Goal: Transaction & Acquisition: Obtain resource

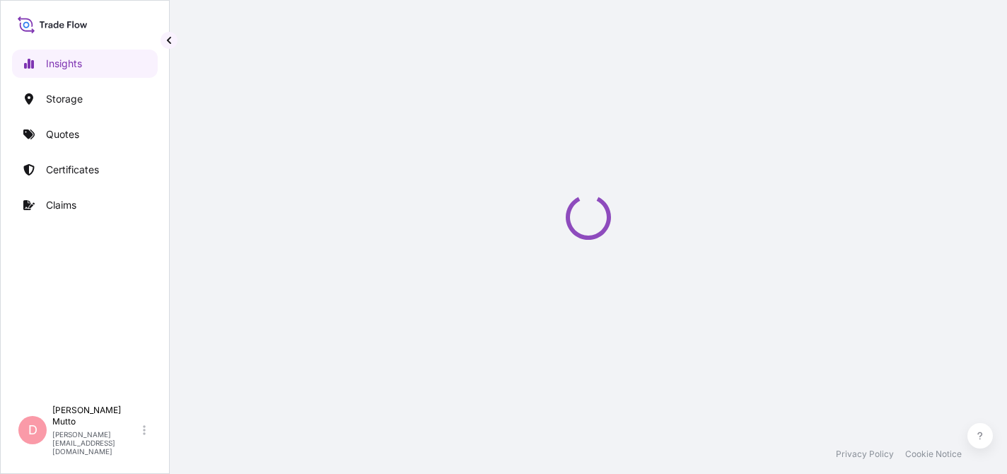
select select "2025"
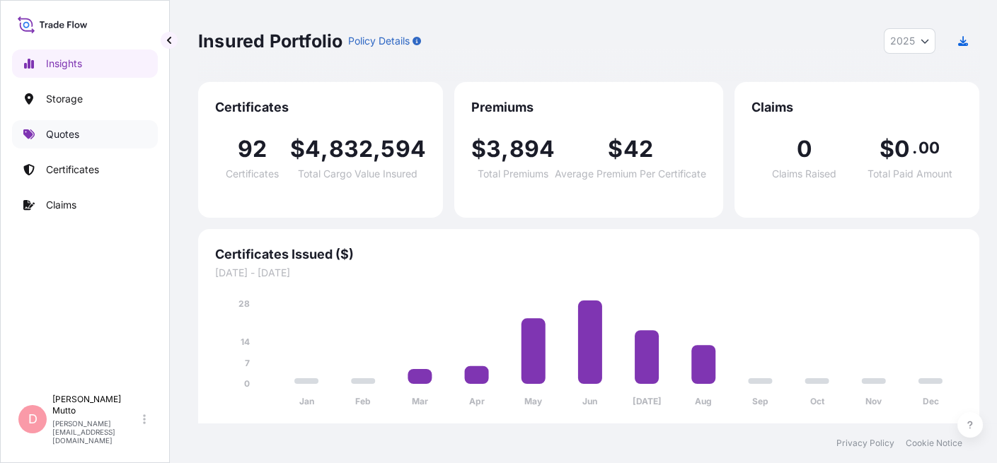
click at [52, 144] on link "Quotes" at bounding box center [85, 134] width 146 height 28
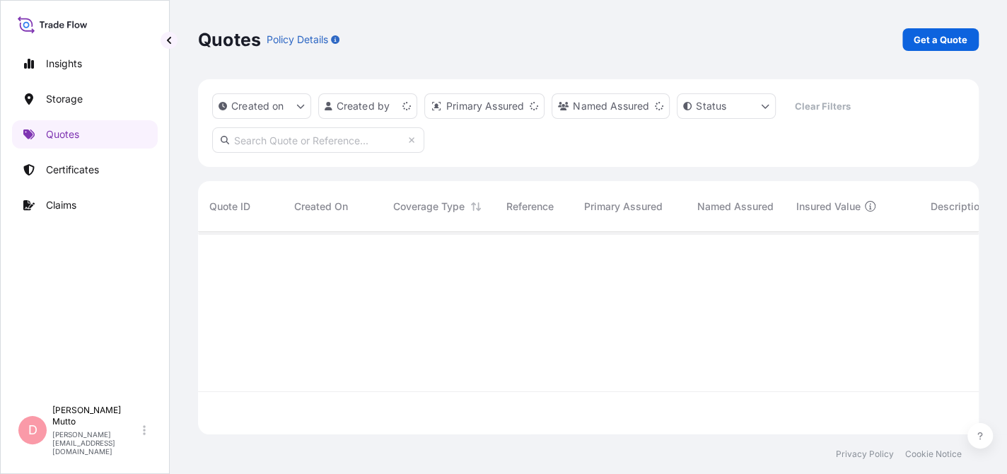
scroll to position [199, 770]
click at [91, 168] on p "Certificates" at bounding box center [72, 170] width 53 height 14
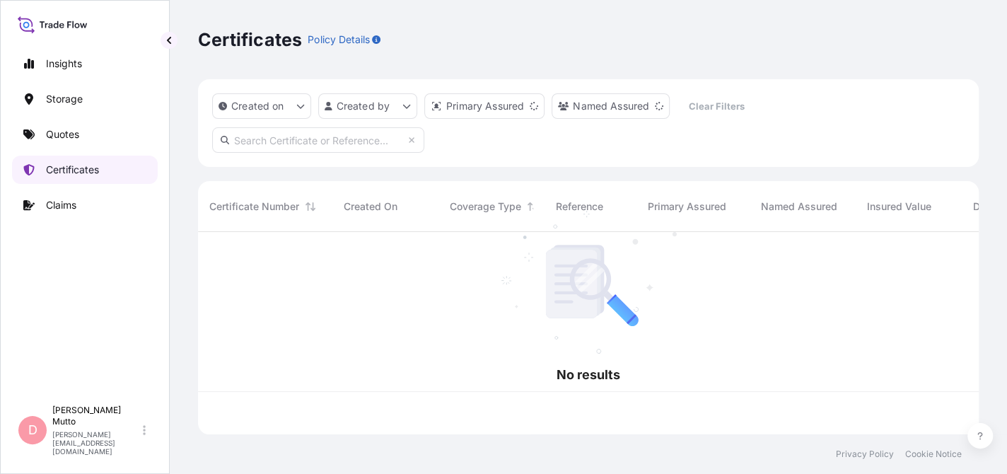
scroll to position [199, 770]
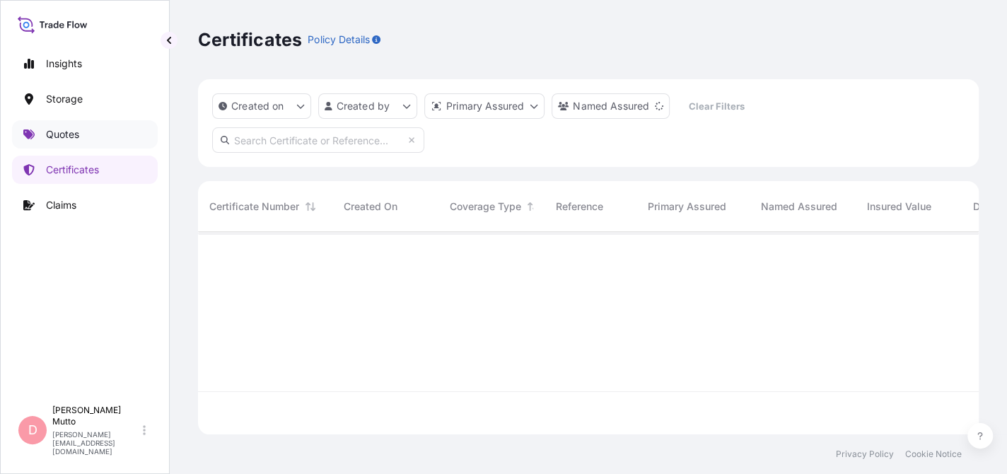
click at [93, 148] on link "Quotes" at bounding box center [85, 134] width 146 height 28
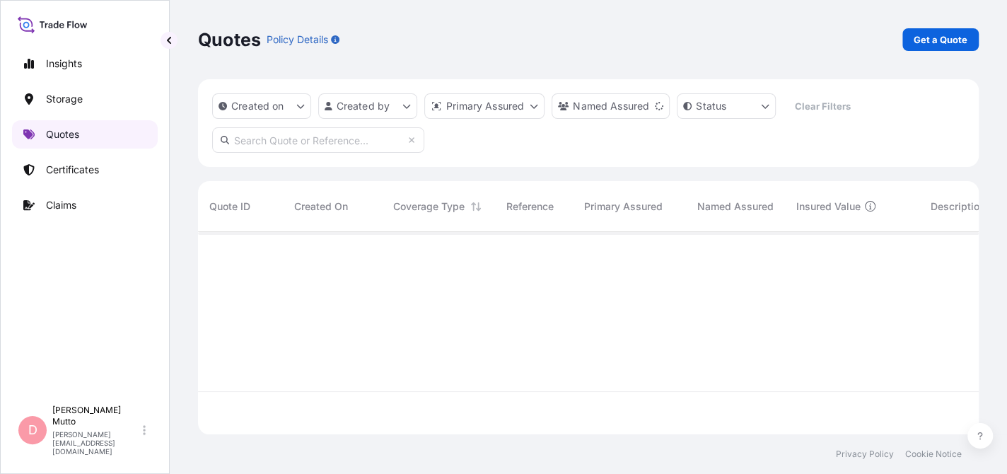
scroll to position [199, 770]
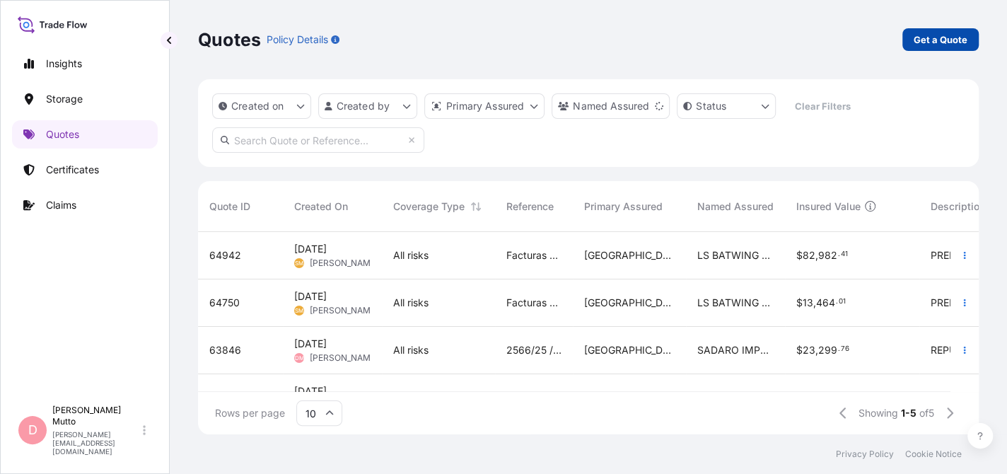
click at [939, 37] on p "Get a Quote" at bounding box center [941, 40] width 54 height 14
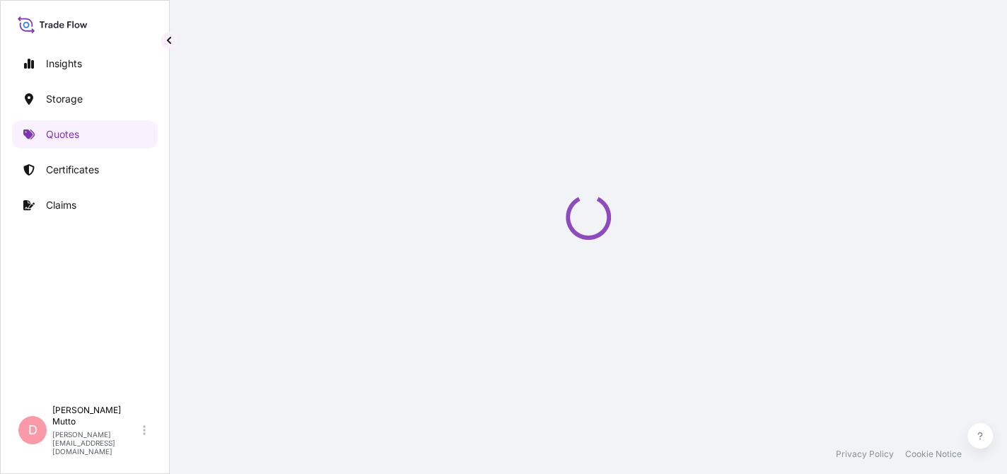
select select "Water"
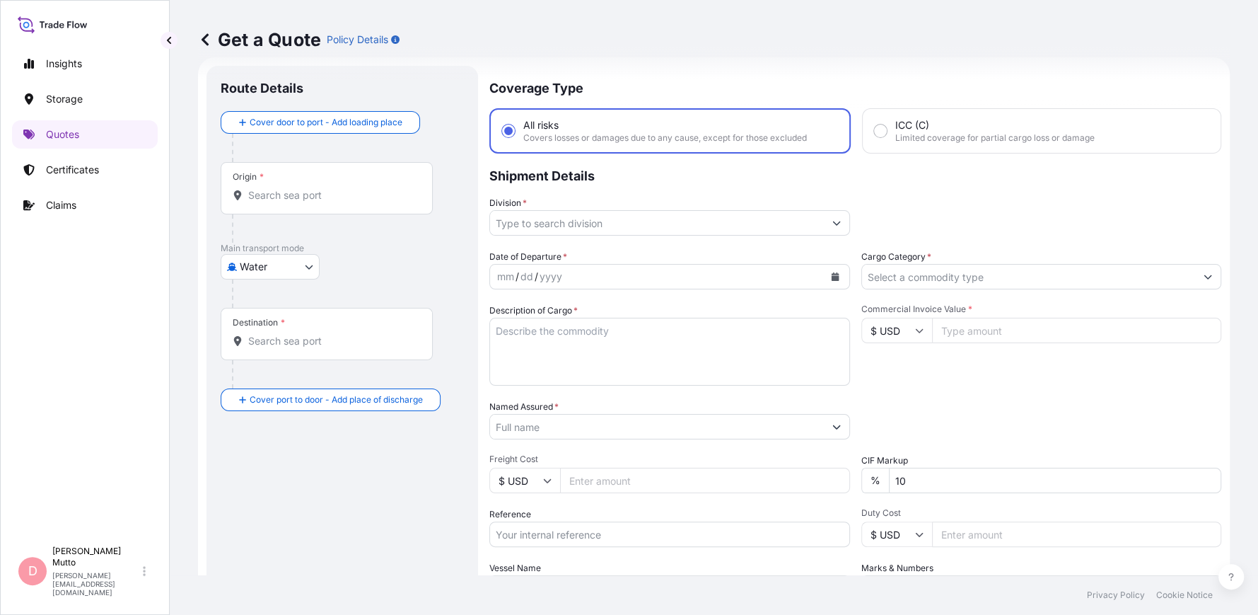
scroll to position [22, 0]
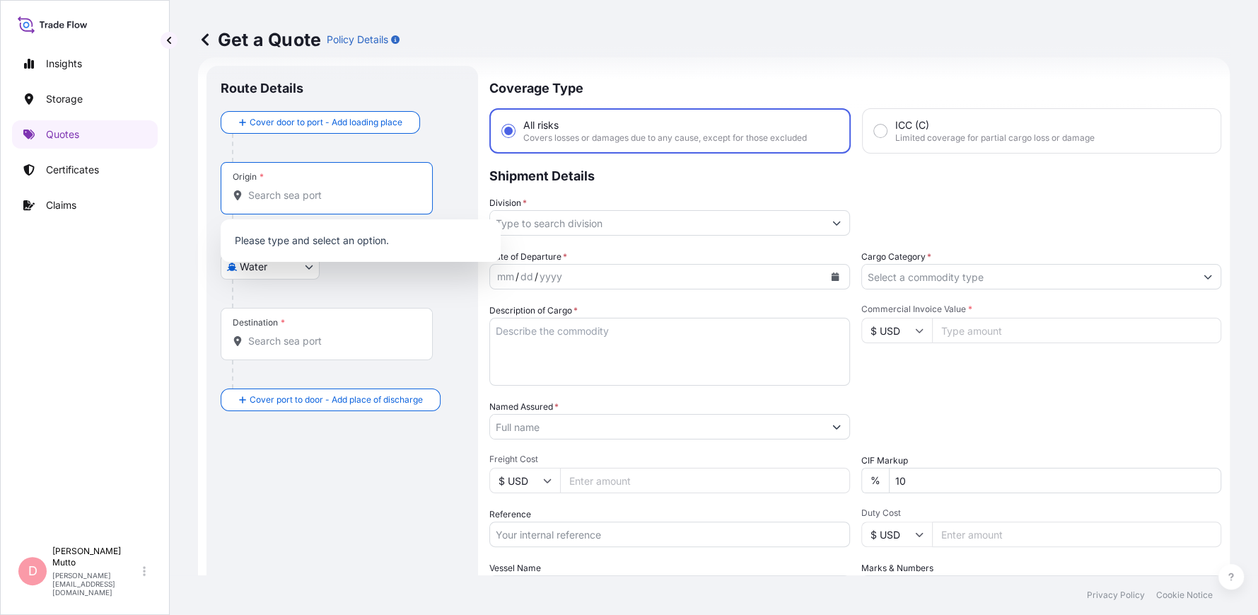
click at [355, 201] on input "Origin *" at bounding box center [331, 195] width 167 height 14
click at [249, 262] on body "0 options available. Insights Storage Quotes Certificates Claims D [PERSON_NAME…" at bounding box center [629, 307] width 1258 height 615
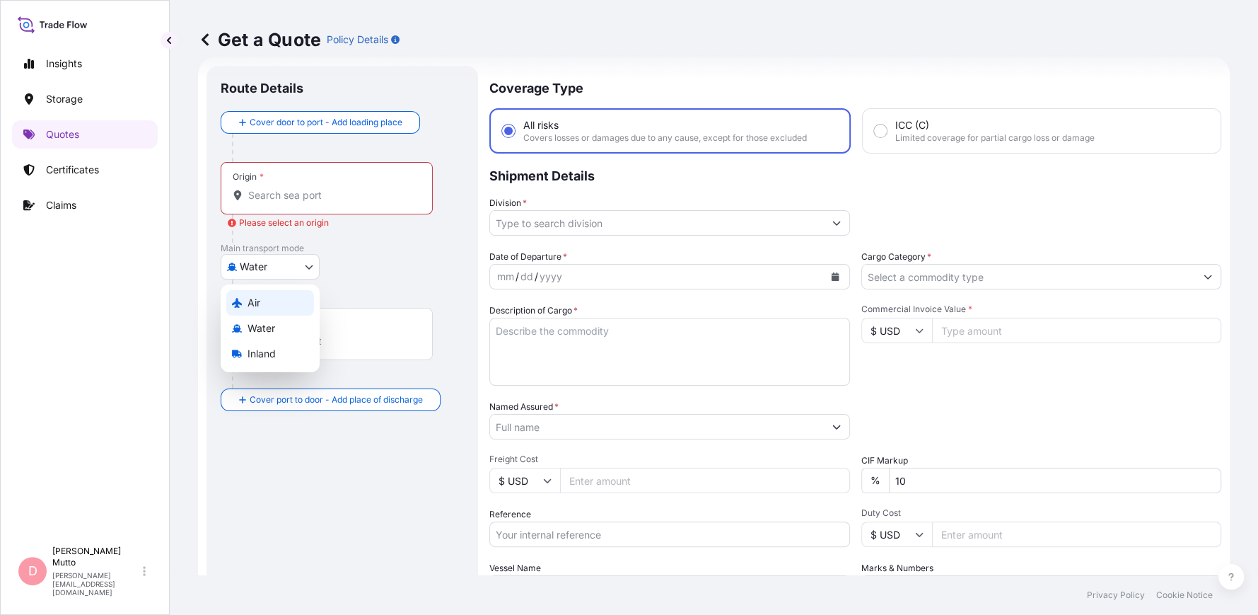
click at [265, 301] on div "Air" at bounding box center [270, 302] width 88 height 25
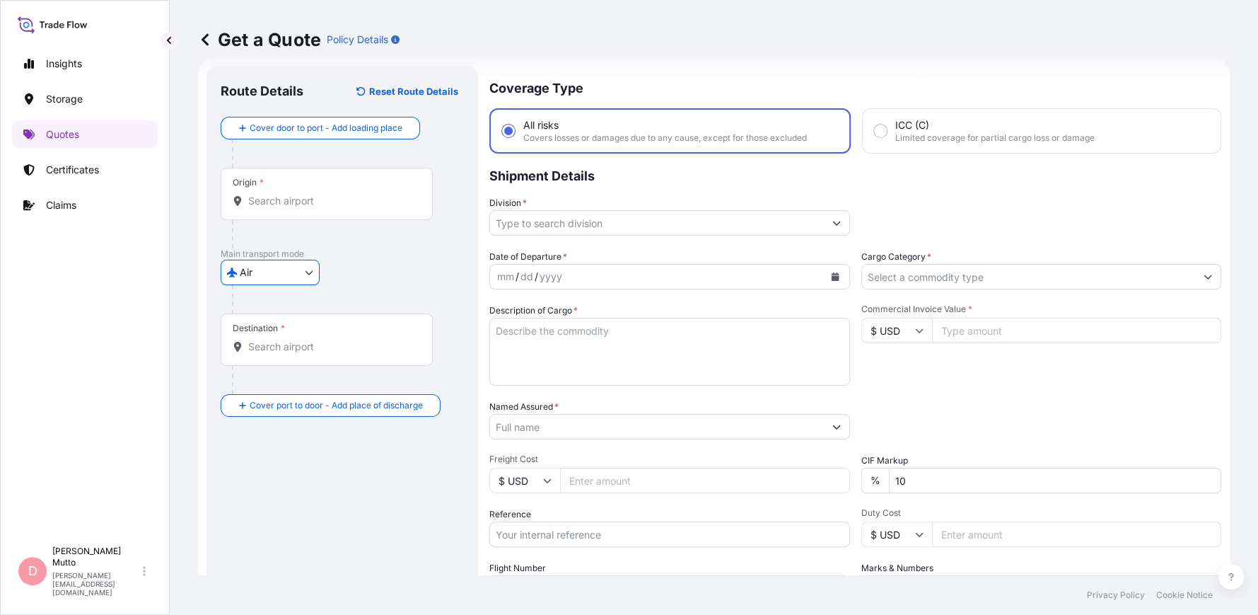
click at [295, 196] on input "Origin *" at bounding box center [331, 201] width 167 height 14
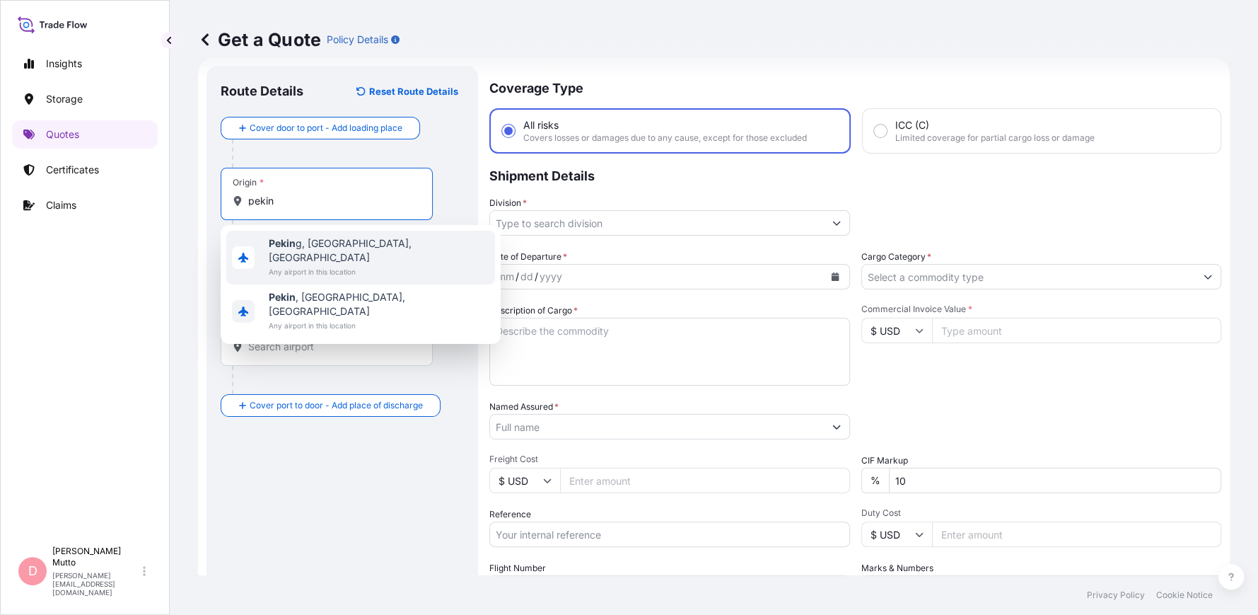
click at [328, 265] on span "Any airport in this location" at bounding box center [379, 272] width 221 height 14
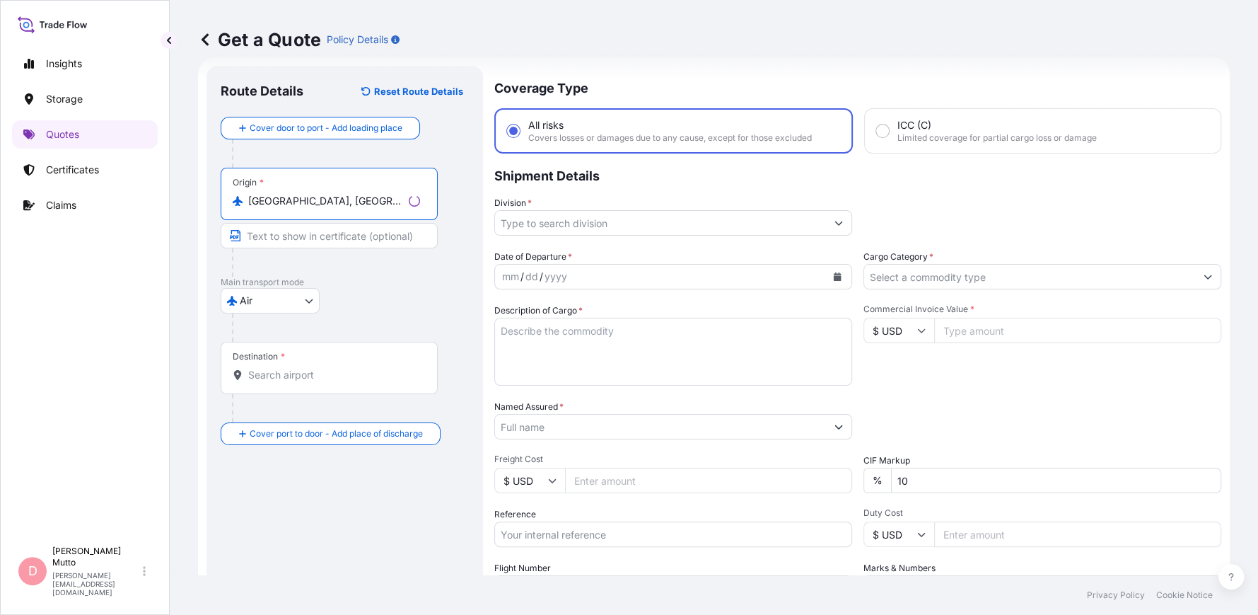
type input "[GEOGRAPHIC_DATA], [GEOGRAPHIC_DATA], [GEOGRAPHIC_DATA]"
click at [306, 385] on div "Destination *" at bounding box center [329, 368] width 217 height 52
click at [306, 382] on input "Destination *" at bounding box center [334, 375] width 172 height 14
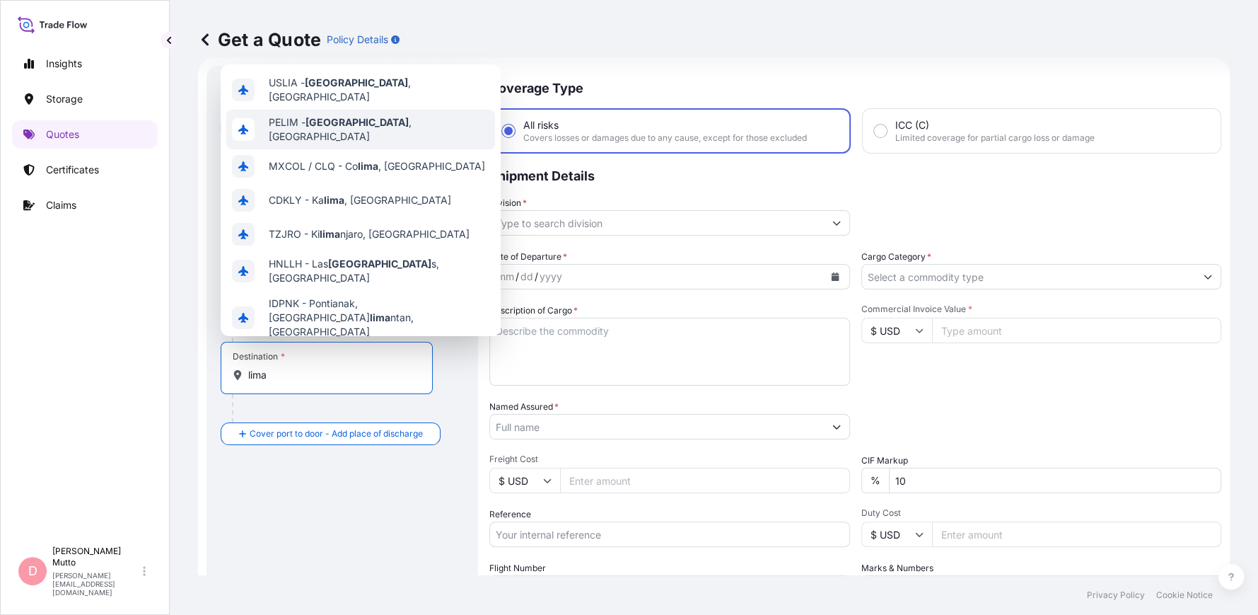
click at [347, 134] on div "PELIM - [GEOGRAPHIC_DATA] , [GEOGRAPHIC_DATA]" at bounding box center [360, 130] width 269 height 40
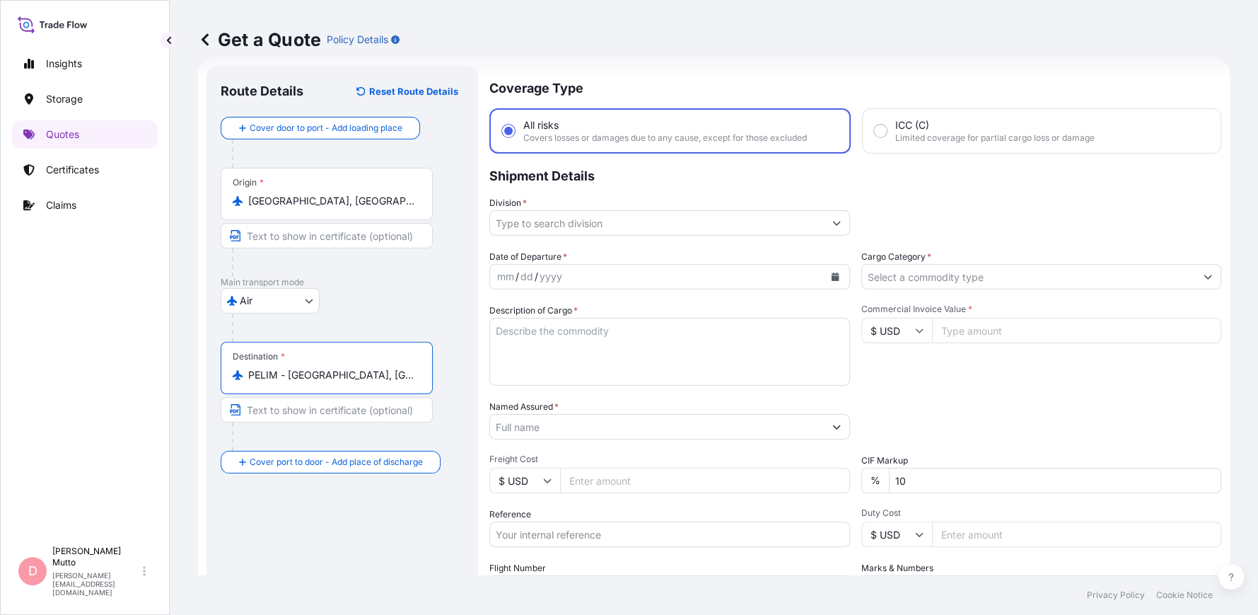
type input "PELIM - [GEOGRAPHIC_DATA], [GEOGRAPHIC_DATA]"
click at [697, 232] on input "Division *" at bounding box center [657, 222] width 334 height 25
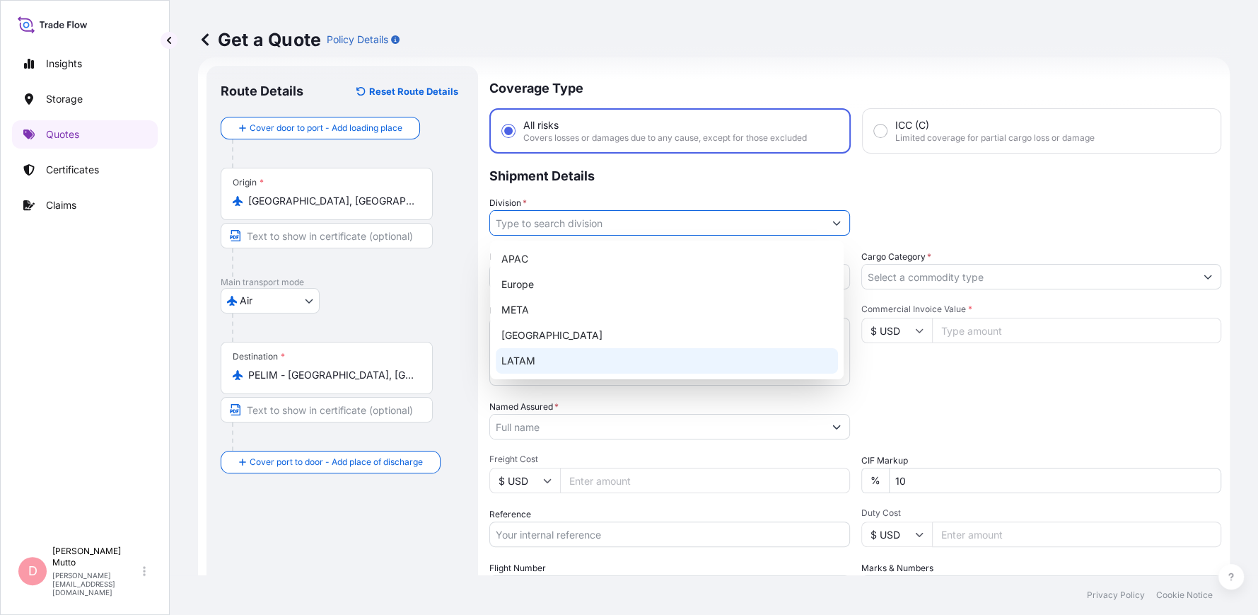
click at [625, 371] on div "LATAM" at bounding box center [667, 360] width 342 height 25
type input "LATAM"
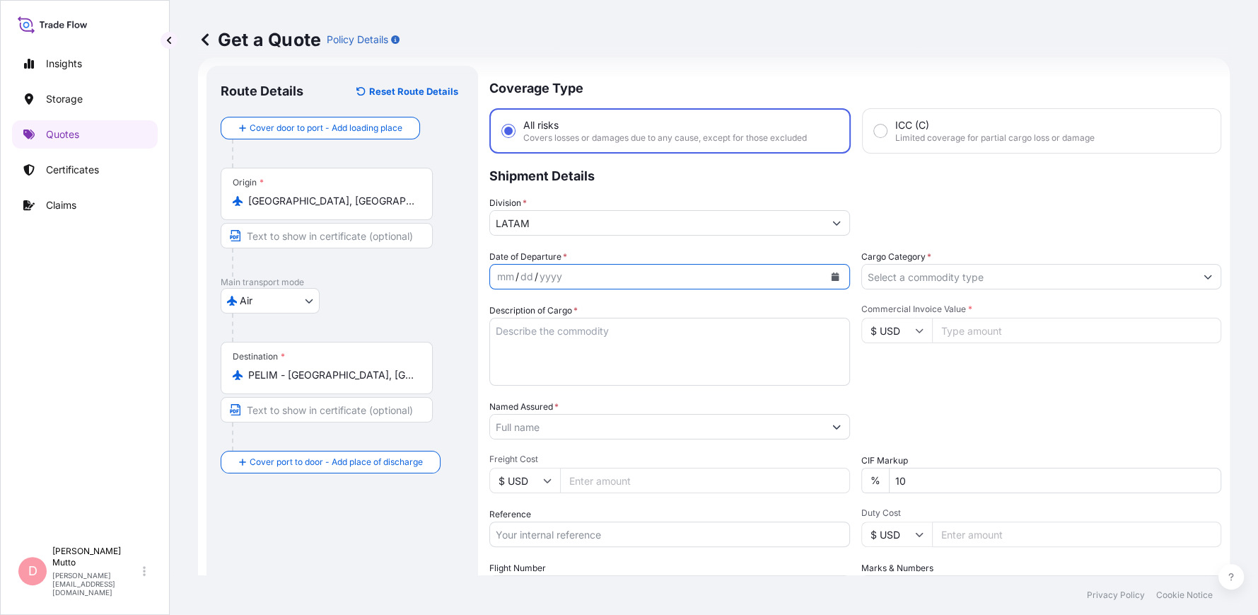
click at [831, 274] on icon "Calendar" at bounding box center [835, 276] width 8 height 8
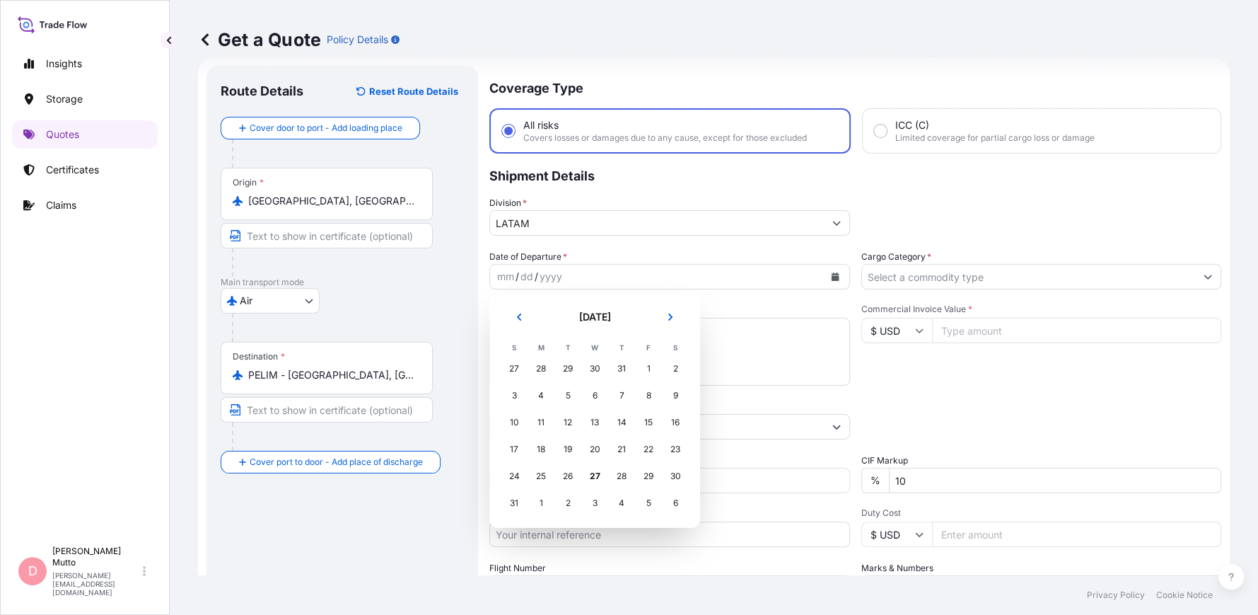
click at [597, 365] on div "30" at bounding box center [594, 368] width 25 height 25
click at [591, 365] on div "30" at bounding box center [594, 368] width 25 height 25
click at [679, 473] on div "30" at bounding box center [675, 475] width 25 height 25
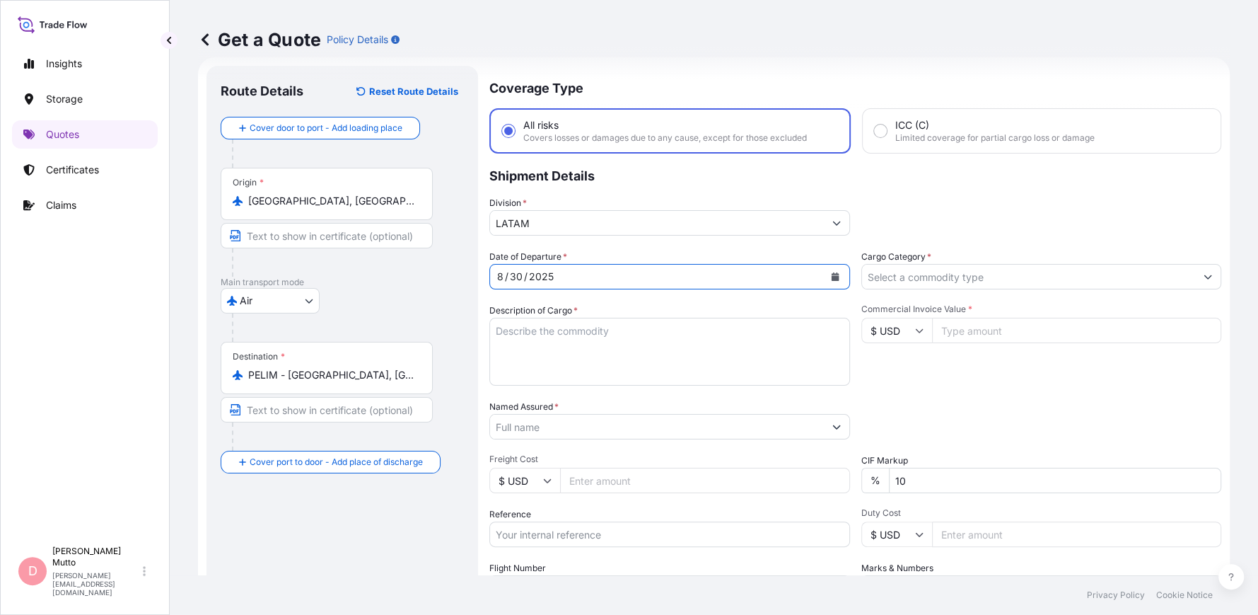
click at [925, 280] on input "Cargo Category *" at bounding box center [1029, 276] width 334 height 25
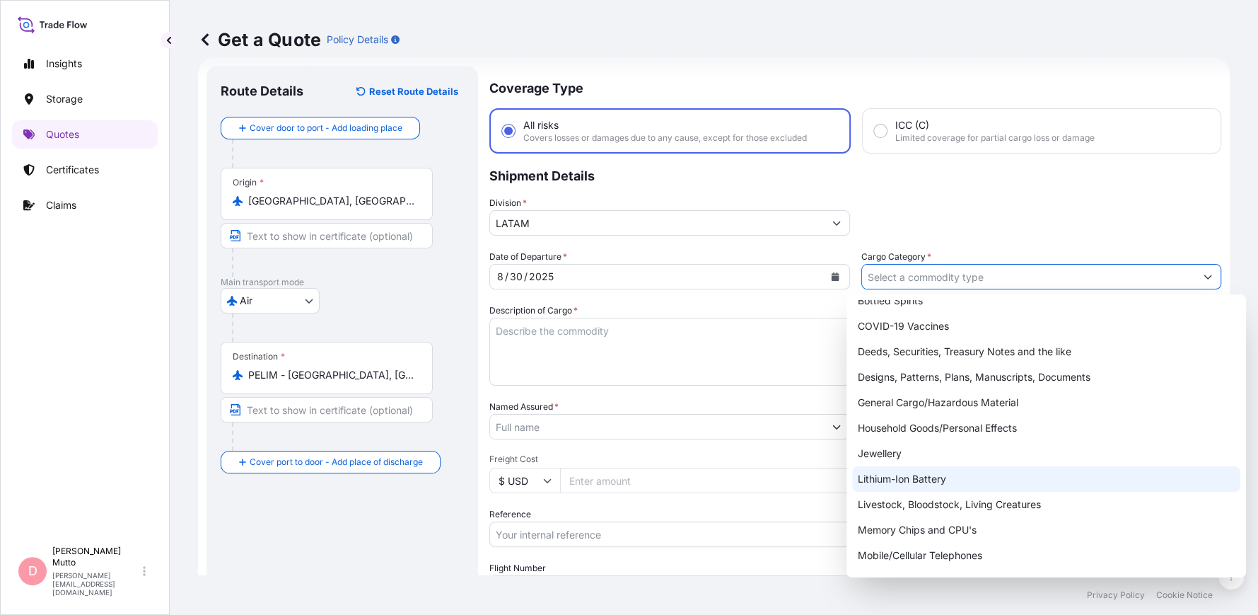
scroll to position [62, 0]
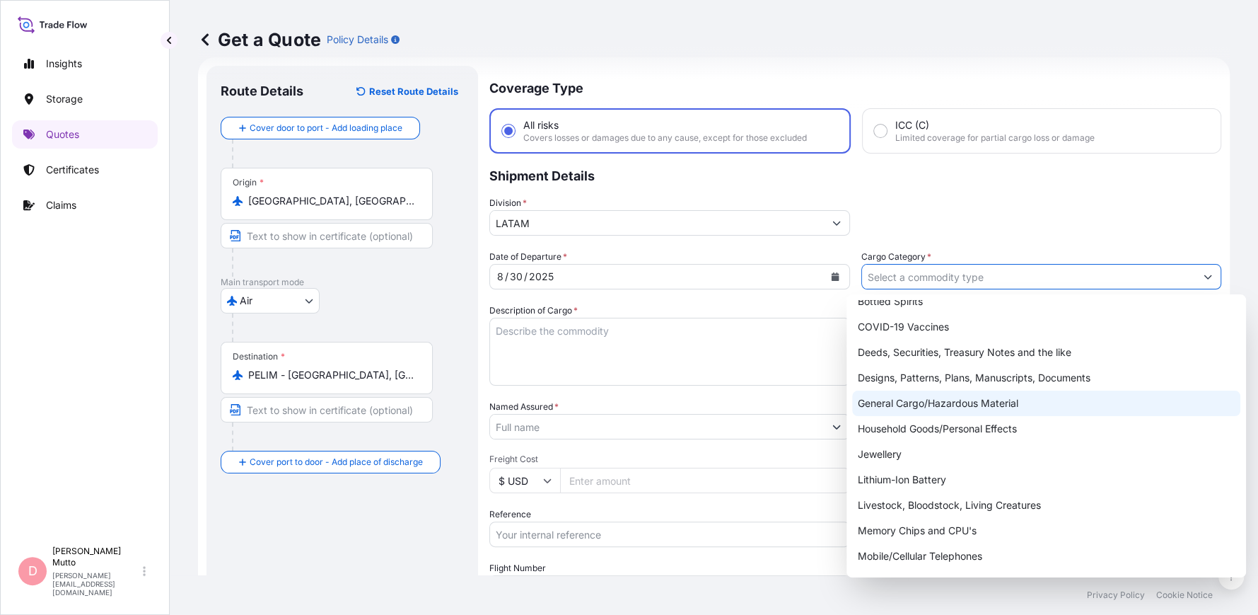
click at [941, 392] on div "General Cargo/Hazardous Material" at bounding box center [1046, 402] width 388 height 25
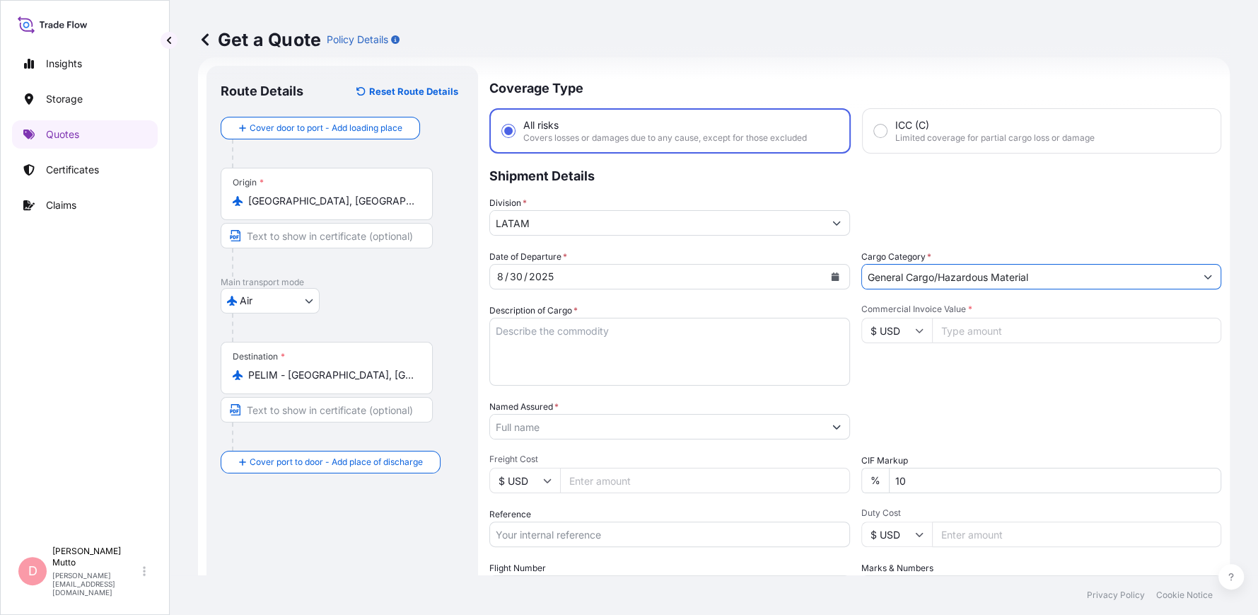
drag, startPoint x: 1034, startPoint y: 279, endPoint x: 970, endPoint y: 274, distance: 64.6
click at [970, 274] on input "General Cargo/Hazardous Material" at bounding box center [1029, 276] width 334 height 25
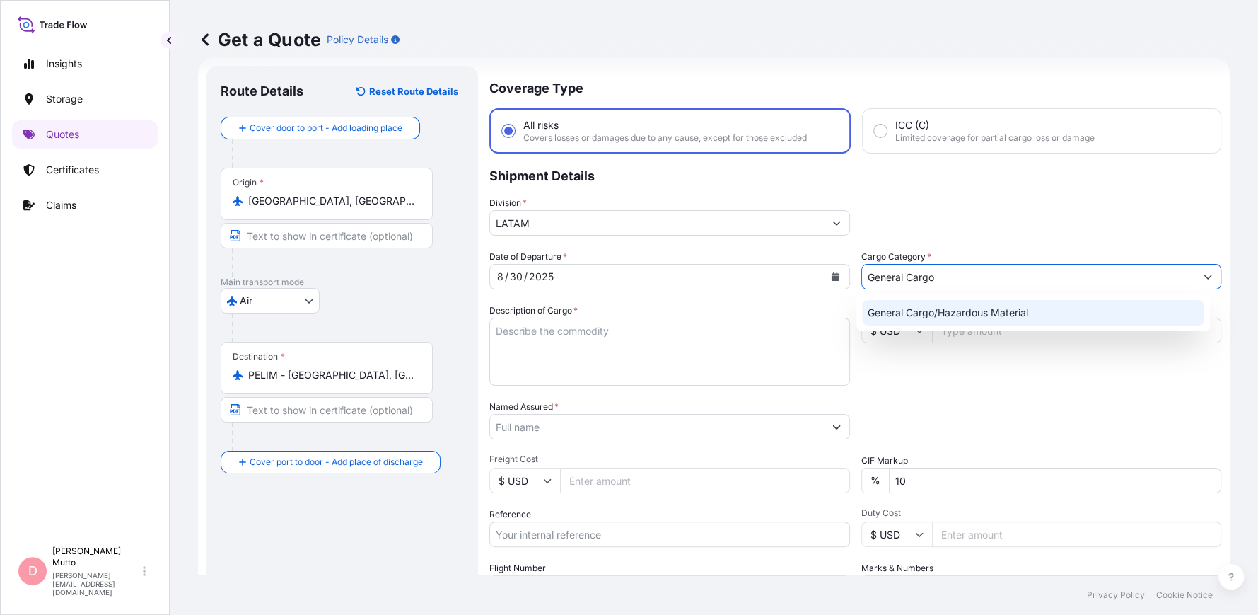
type input "General Cargo"
click at [862, 383] on div "Commercial Invoice Value * $ USD" at bounding box center [1042, 344] width 361 height 82
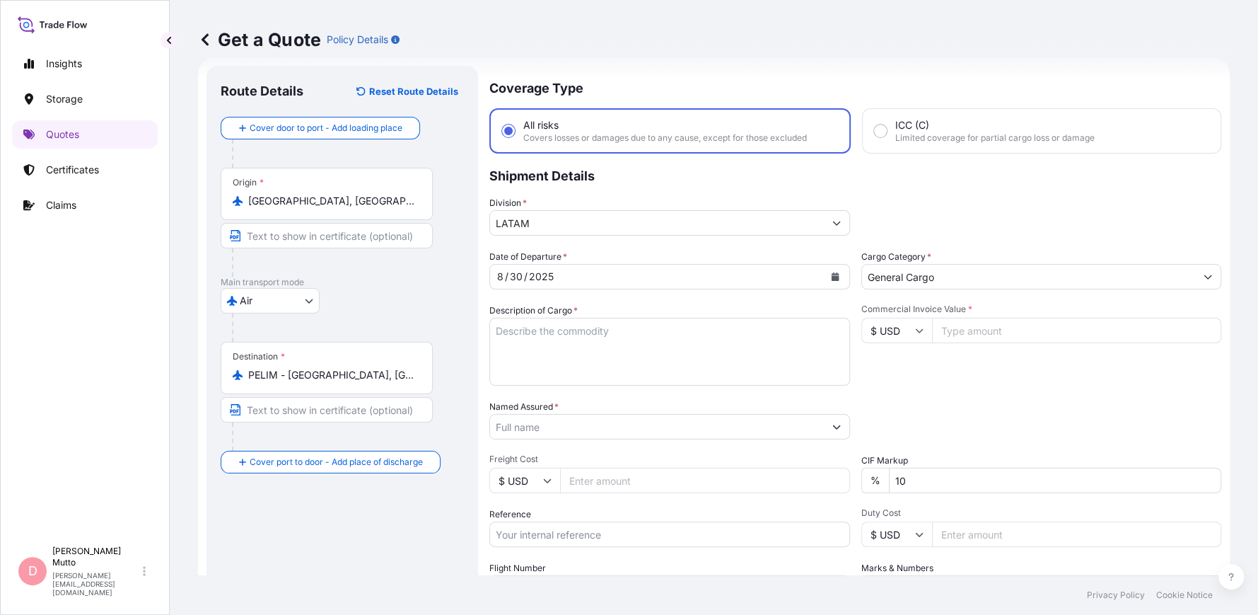
click at [574, 335] on textarea "Description of Cargo *" at bounding box center [669, 352] width 361 height 68
click at [983, 327] on input "Commercial Invoice Value *" at bounding box center [1077, 330] width 290 height 25
type input "942"
click at [746, 328] on textarea "Description of Cargo *" at bounding box center [669, 352] width 361 height 68
type textarea "i"
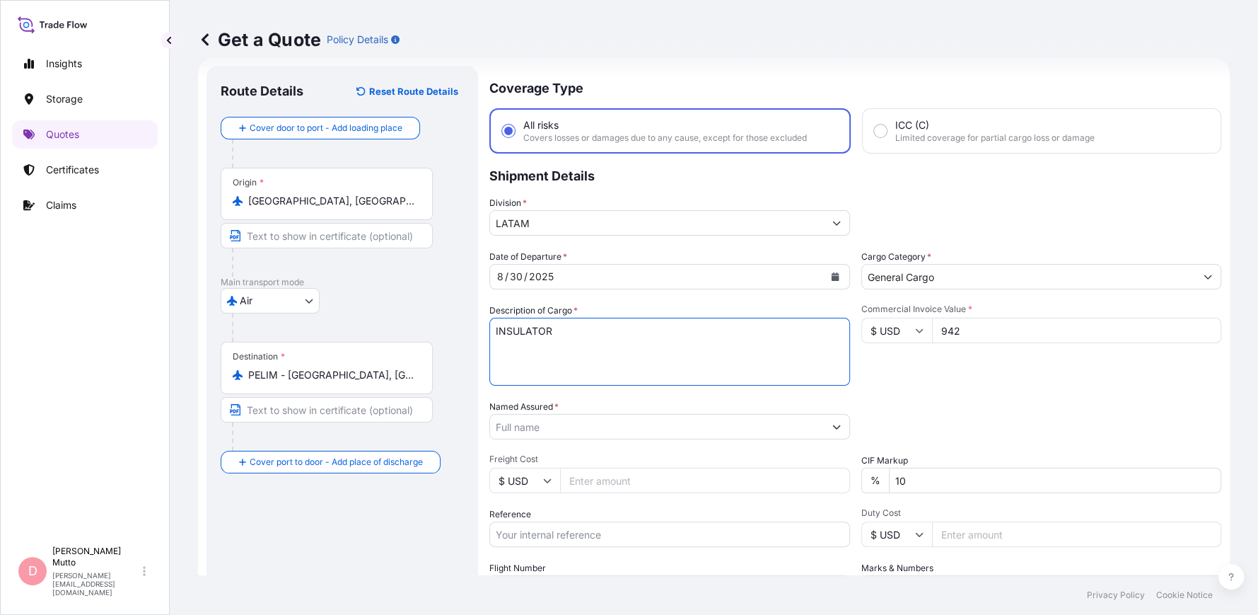
type textarea "INSULATOR"
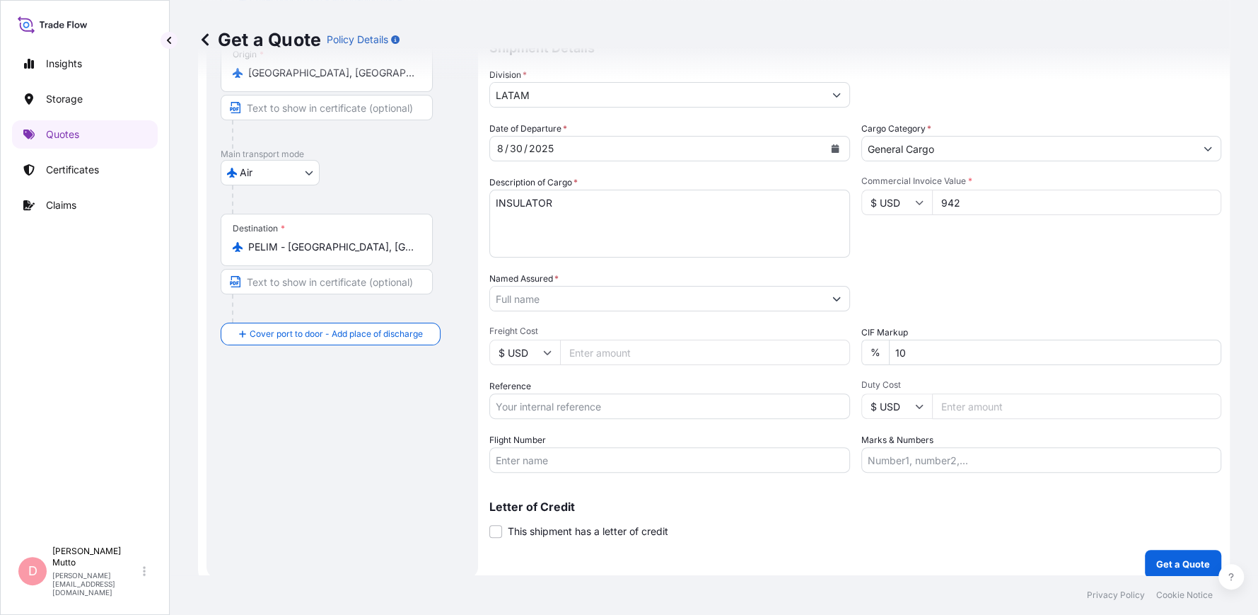
scroll to position [160, 0]
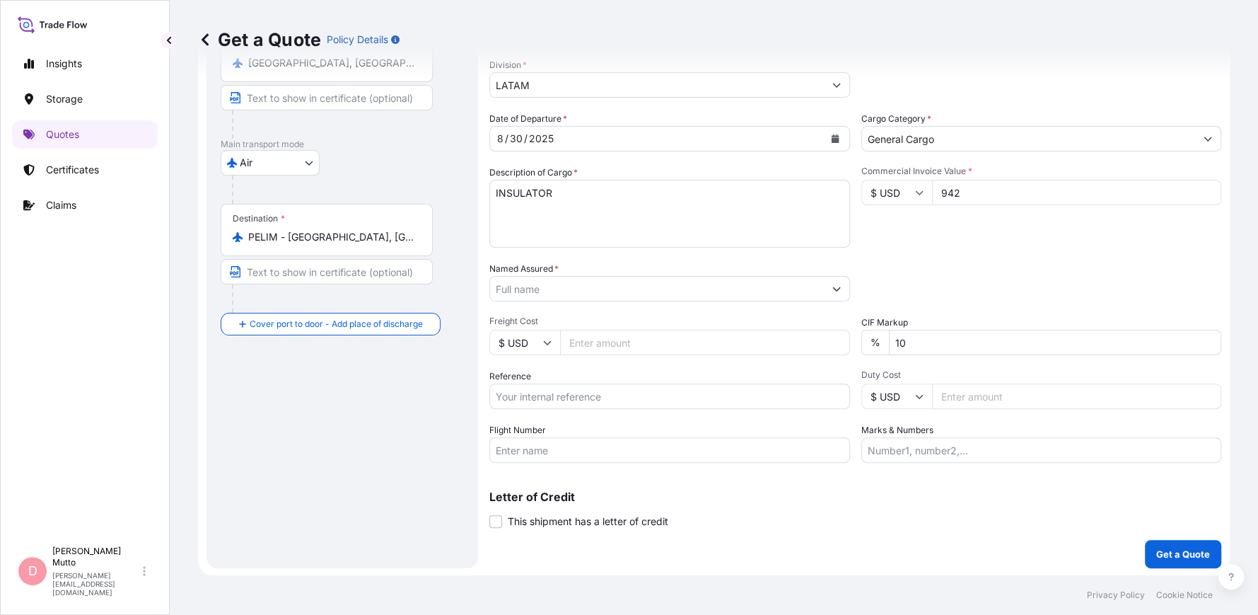
click at [579, 298] on input "Named Assured *" at bounding box center [657, 288] width 334 height 25
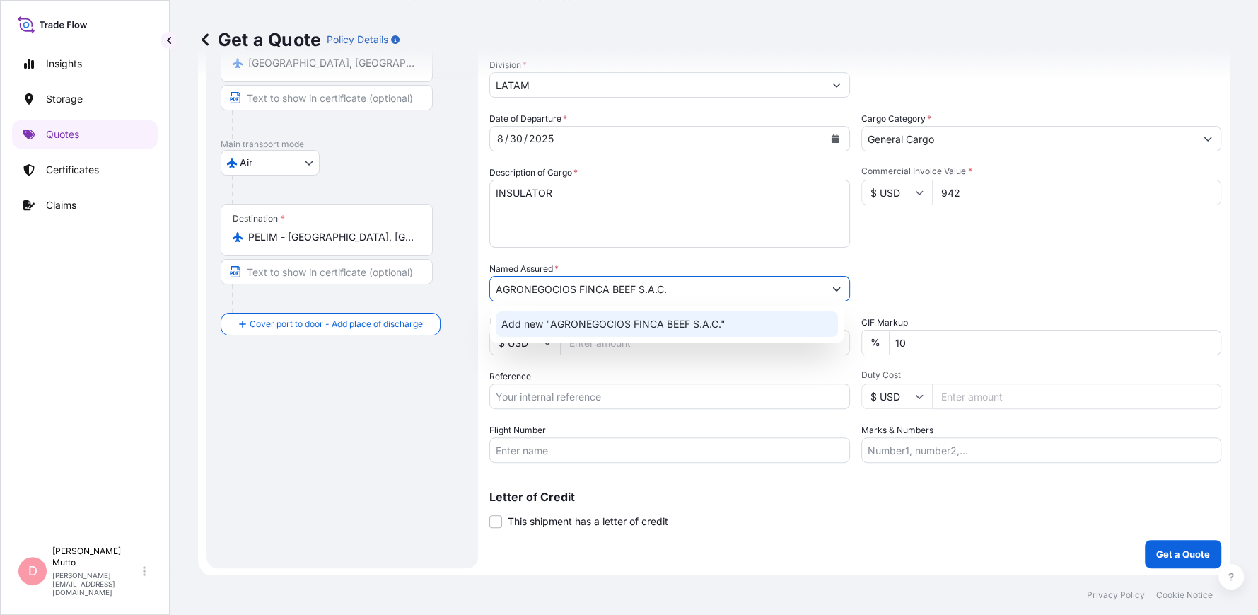
click at [633, 317] on span "Add new "AGRONEGOCIOS FINCA BEEF S.A.C."" at bounding box center [614, 324] width 224 height 14
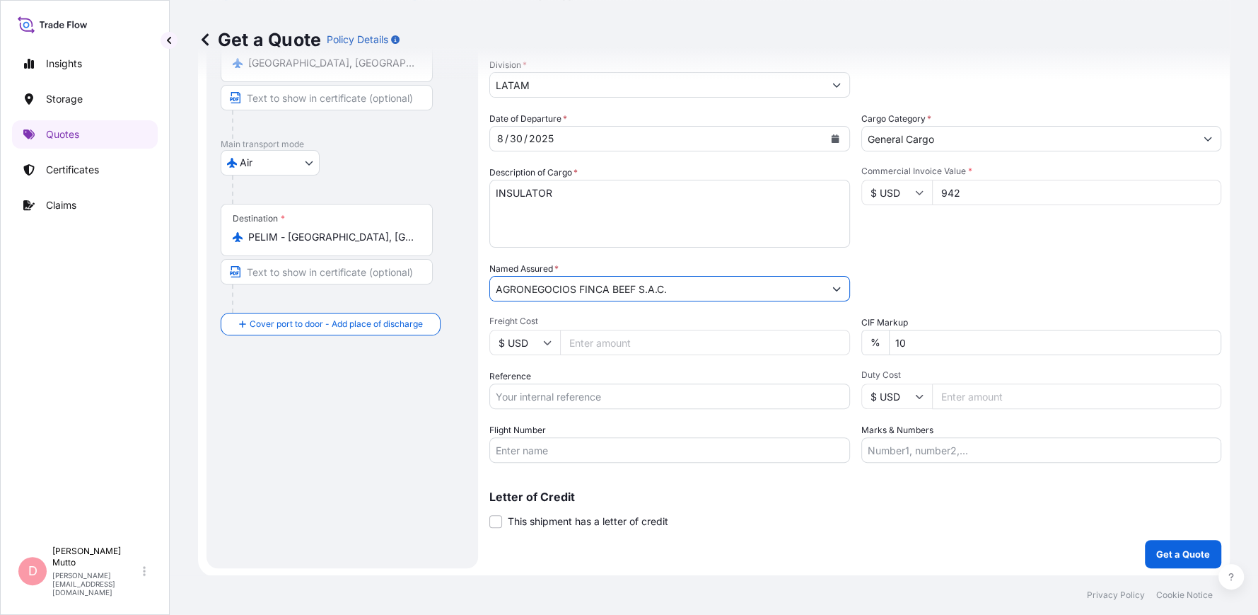
type input "AGRONEGOCIOS FINCA BEEF S.A.C."
click at [635, 345] on input "Freight Cost" at bounding box center [705, 342] width 290 height 25
click at [628, 334] on input "Freight Cost" at bounding box center [705, 342] width 290 height 25
type input "916.50"
click at [891, 349] on input "10" at bounding box center [1055, 342] width 333 height 25
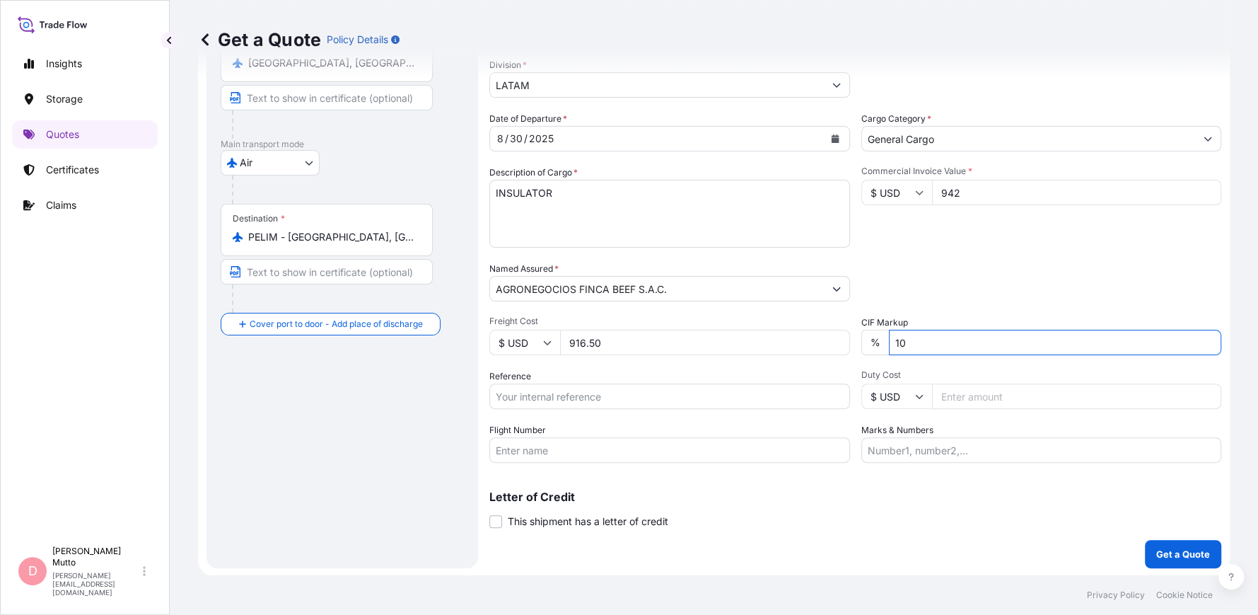
click at [894, 346] on input "10" at bounding box center [1055, 342] width 333 height 25
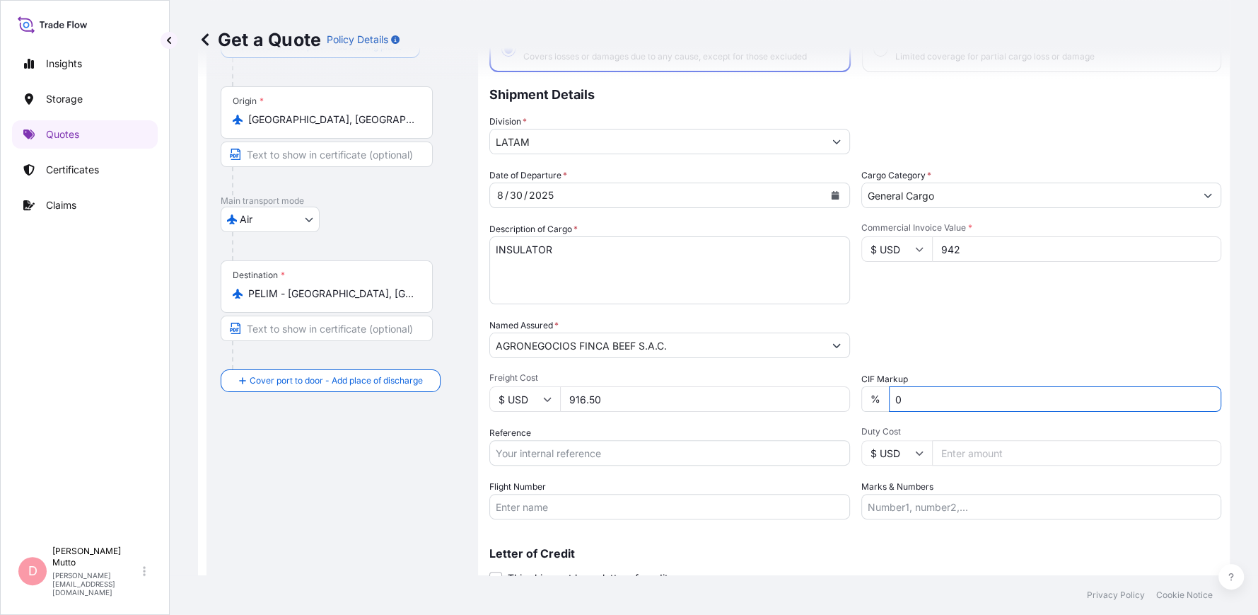
scroll to position [89, 0]
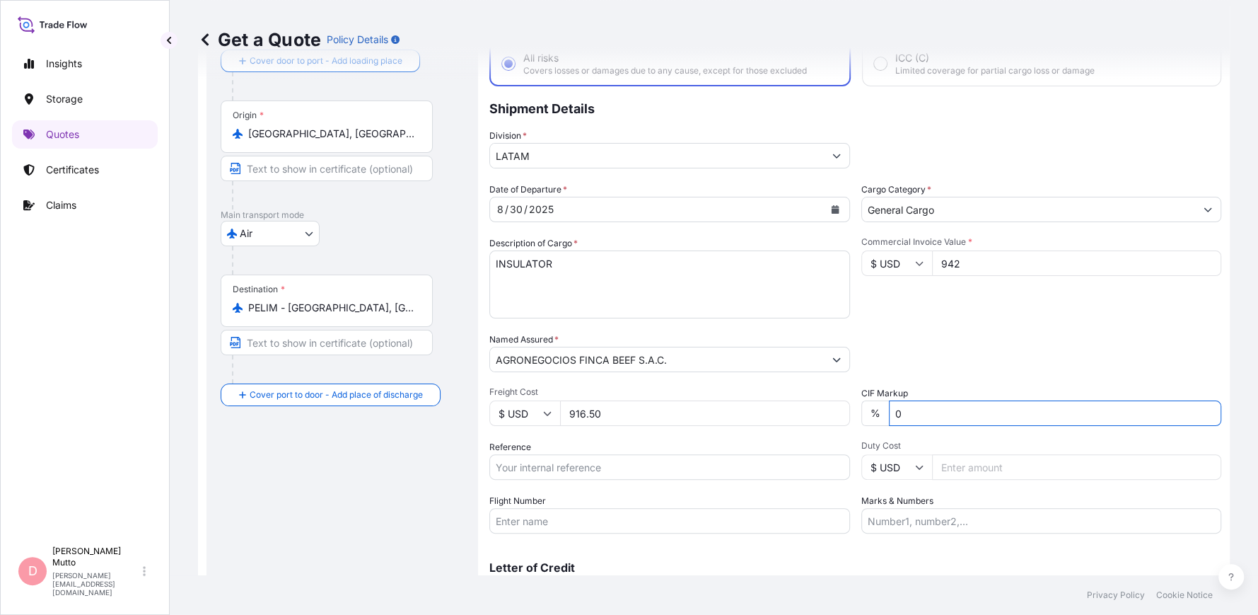
type input "0"
click at [548, 460] on input "Reference" at bounding box center [669, 466] width 361 height 25
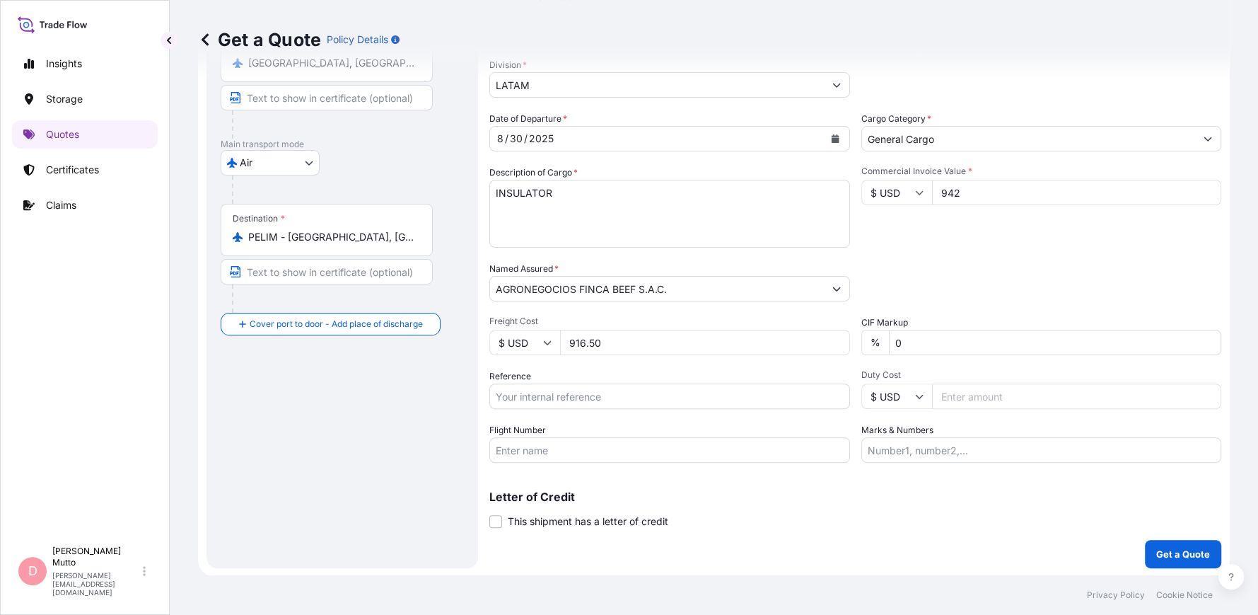
click at [561, 393] on input "Reference" at bounding box center [669, 395] width 361 height 25
paste input "RY251017"
type input "RY251017"
click at [666, 425] on div "Flight Number" at bounding box center [669, 443] width 361 height 40
click at [621, 431] on div "Flight Number" at bounding box center [669, 443] width 361 height 40
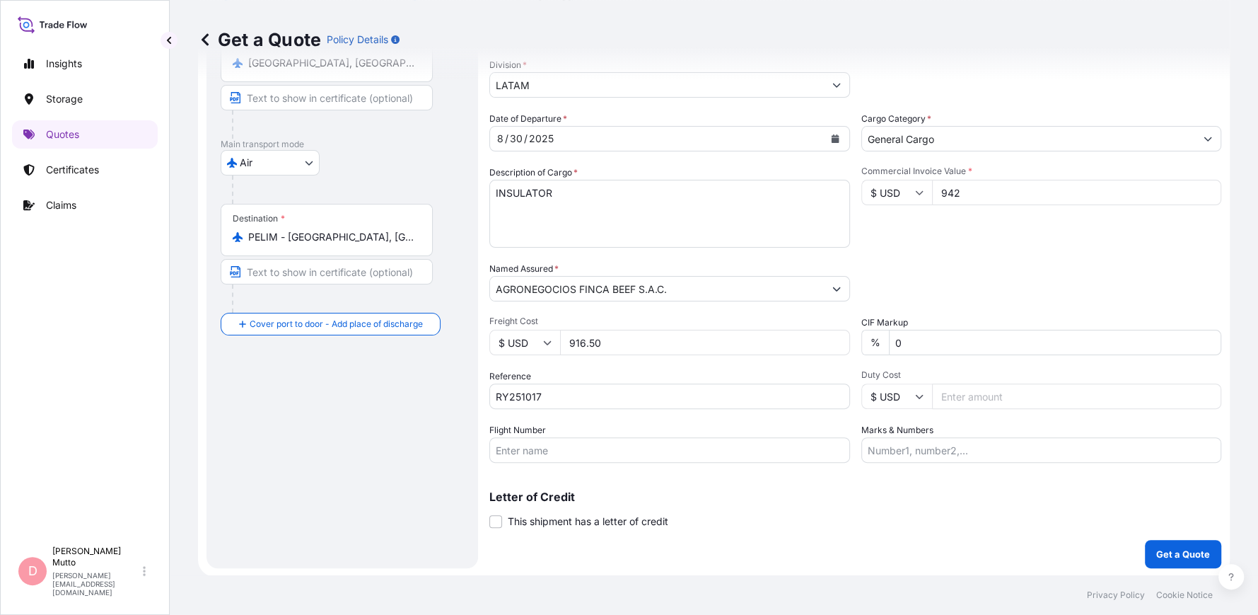
click at [613, 441] on input "Flight Number" at bounding box center [669, 449] width 361 height 25
click at [562, 455] on input "UA" at bounding box center [669, 449] width 361 height 25
type input "UA772"
click at [911, 452] on input "Marks & Numbers" at bounding box center [1042, 449] width 361 height 25
type input "PRIMA USD 45 / VA319-2025"
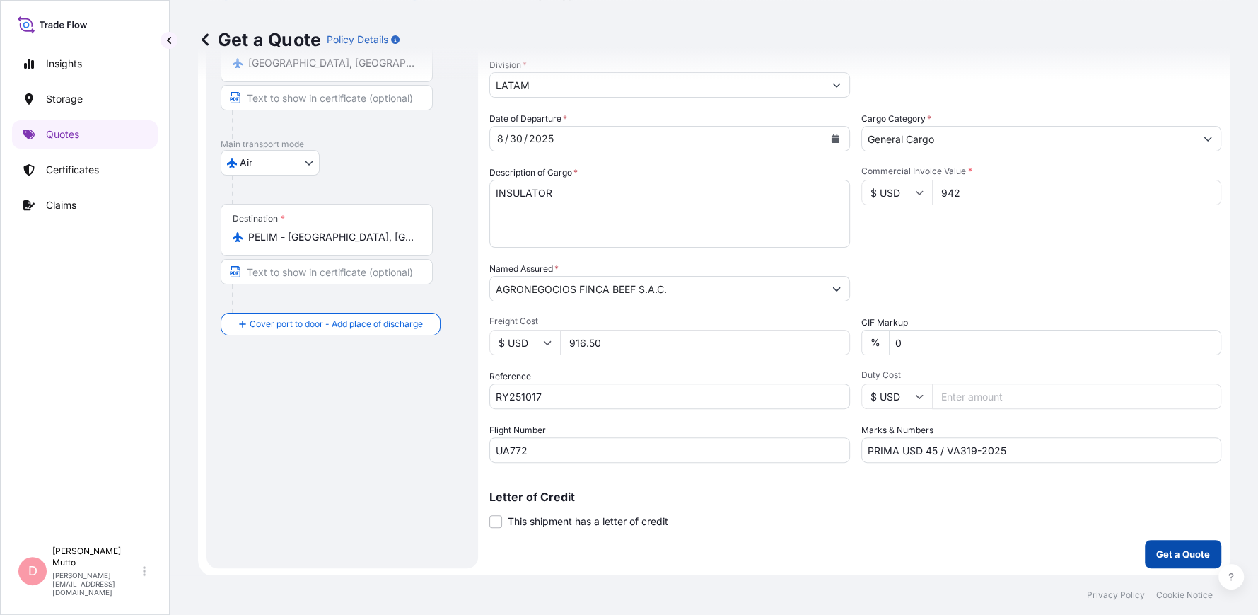
click at [1007, 473] on button "Get a Quote" at bounding box center [1183, 554] width 76 height 28
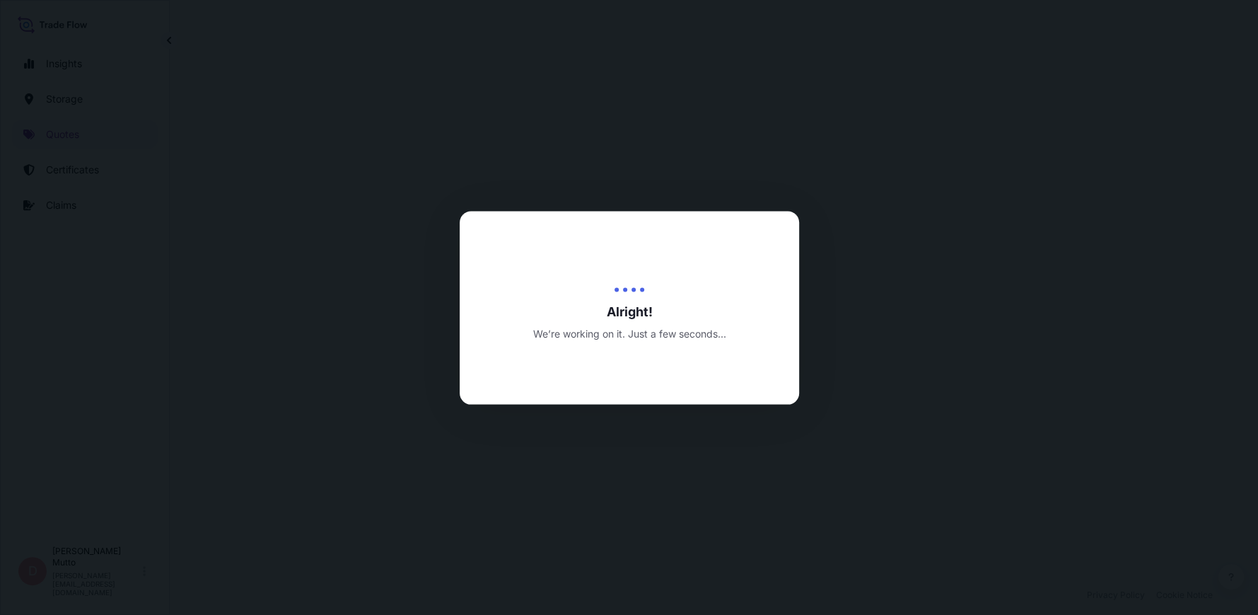
select select "Air"
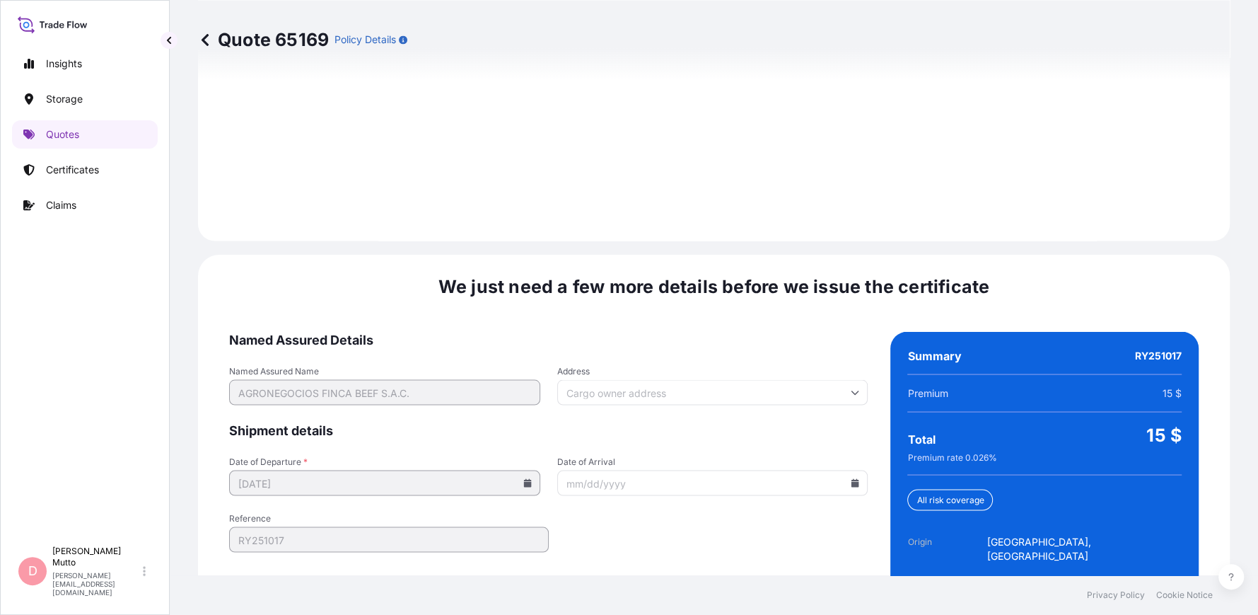
scroll to position [1993, 0]
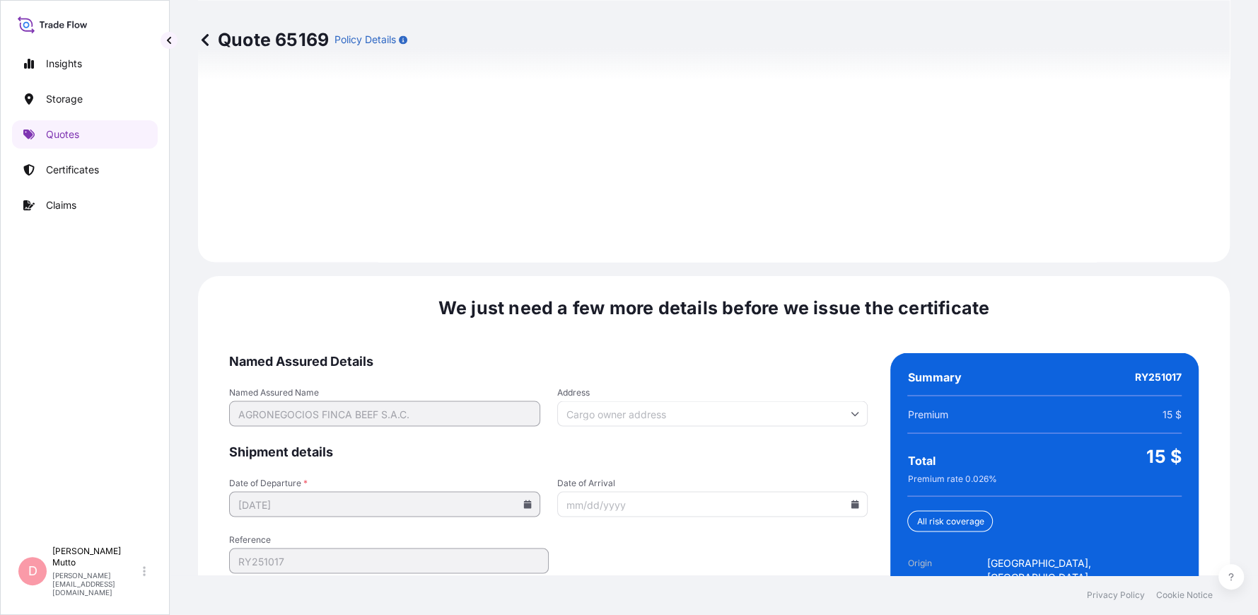
click at [825, 400] on input "Address" at bounding box center [712, 412] width 311 height 25
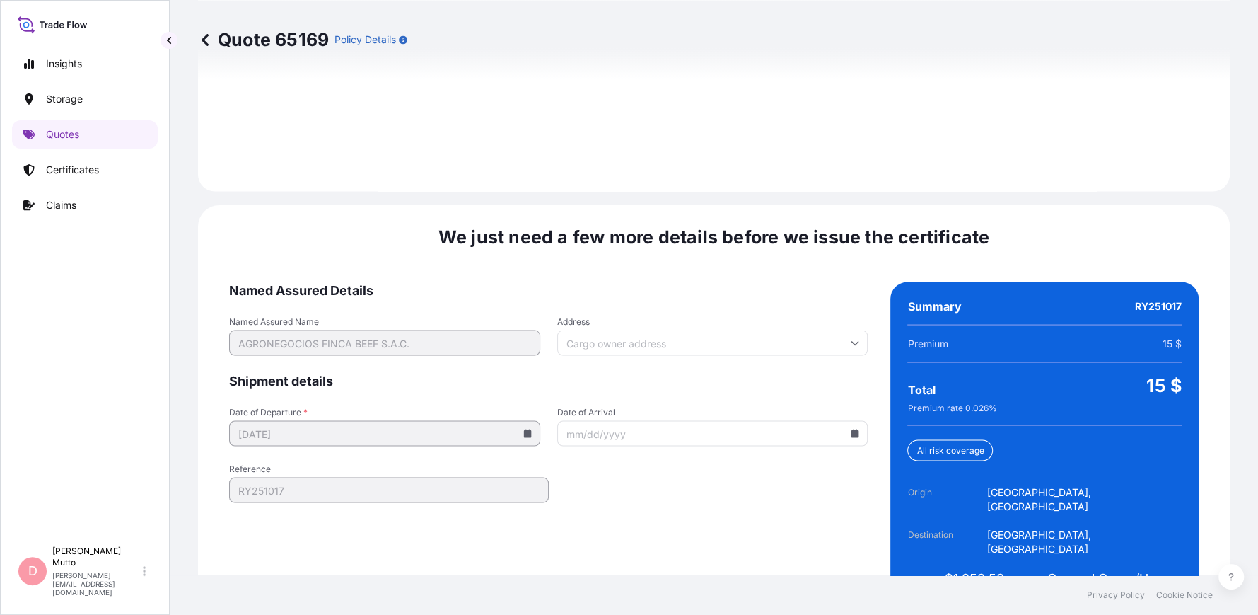
click at [673, 282] on span "Named Assured Details" at bounding box center [548, 290] width 639 height 17
click at [647, 420] on input "Date of Arrival" at bounding box center [712, 432] width 311 height 25
click at [851, 429] on icon at bounding box center [855, 433] width 8 height 8
click at [645, 172] on button at bounding box center [633, 183] width 23 height 23
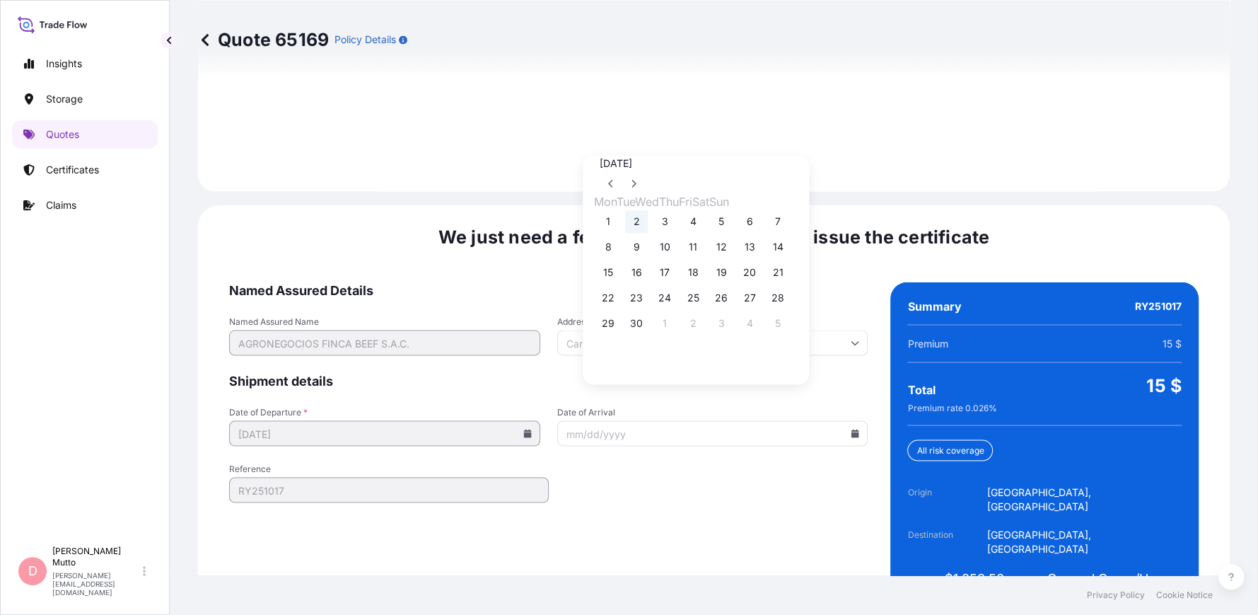
click at [642, 219] on button "2" at bounding box center [636, 221] width 23 height 23
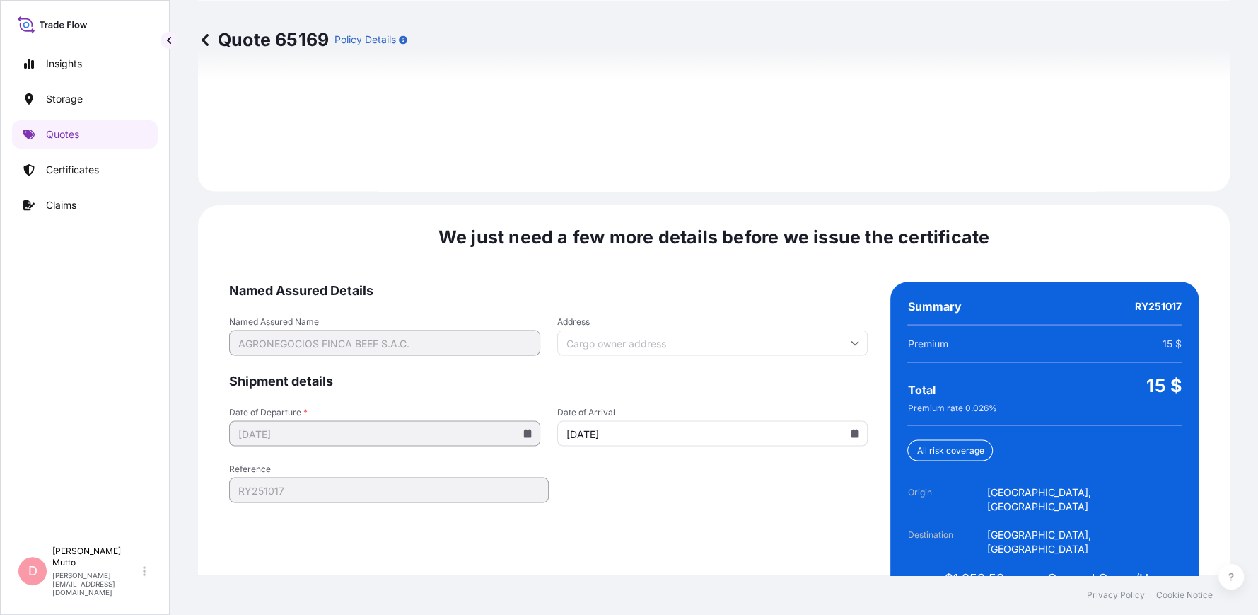
type input "[DATE]"
click at [693, 315] on div "Address" at bounding box center [712, 335] width 311 height 40
click at [617, 330] on input "Address" at bounding box center [712, 342] width 311 height 25
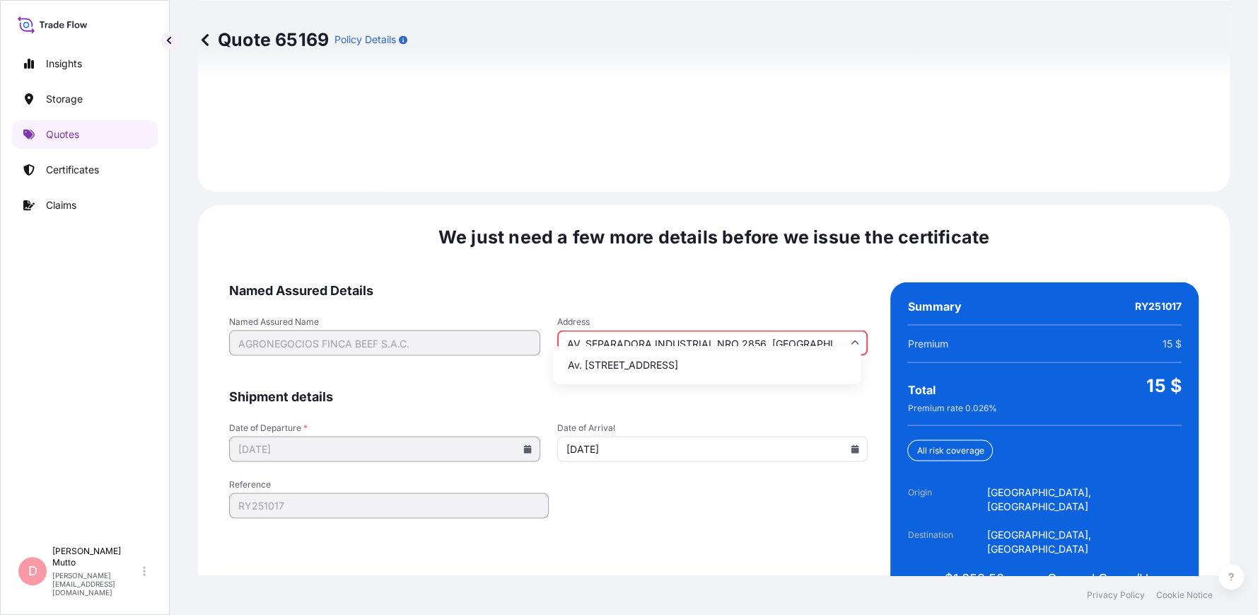
click at [714, 370] on li "Av. [STREET_ADDRESS]" at bounding box center [707, 365] width 296 height 27
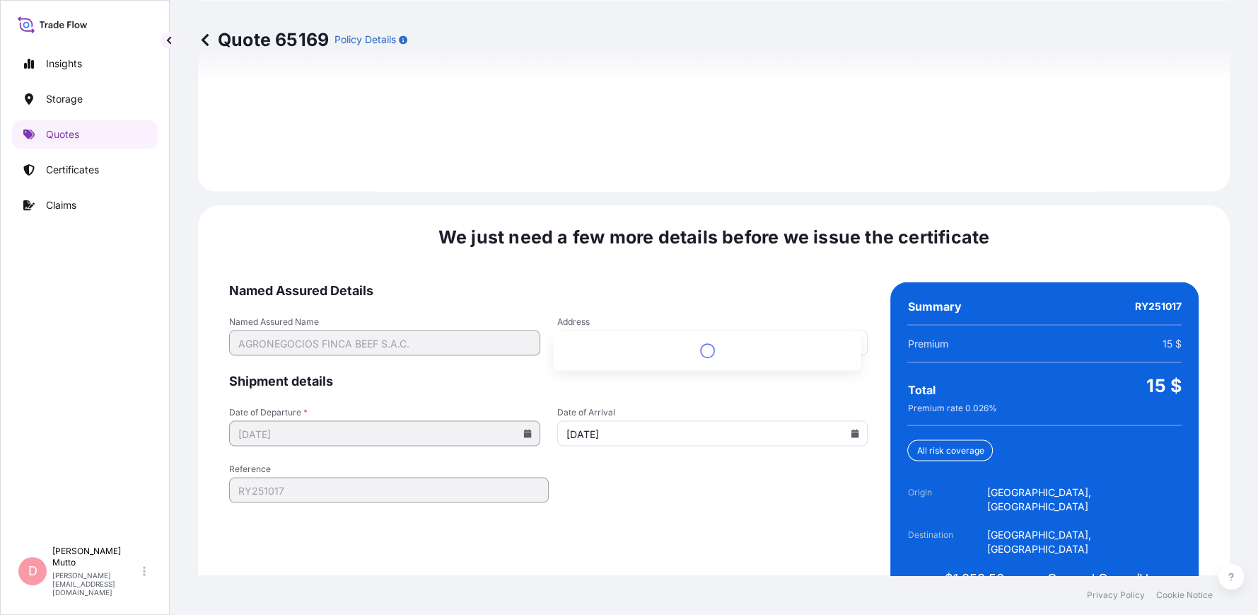
click at [760, 330] on input "Av. [STREET_ADDRESS][PERSON_NAME]" at bounding box center [712, 342] width 311 height 25
click at [781, 330] on input "Av. [STREET_ADDRESS][PERSON_NAME]" at bounding box center [712, 342] width 311 height 25
drag, startPoint x: 789, startPoint y: 312, endPoint x: 757, endPoint y: 315, distance: 32.7
click at [757, 330] on input "Av. [STREET_ADDRESS][PERSON_NAME]" at bounding box center [712, 342] width 311 height 25
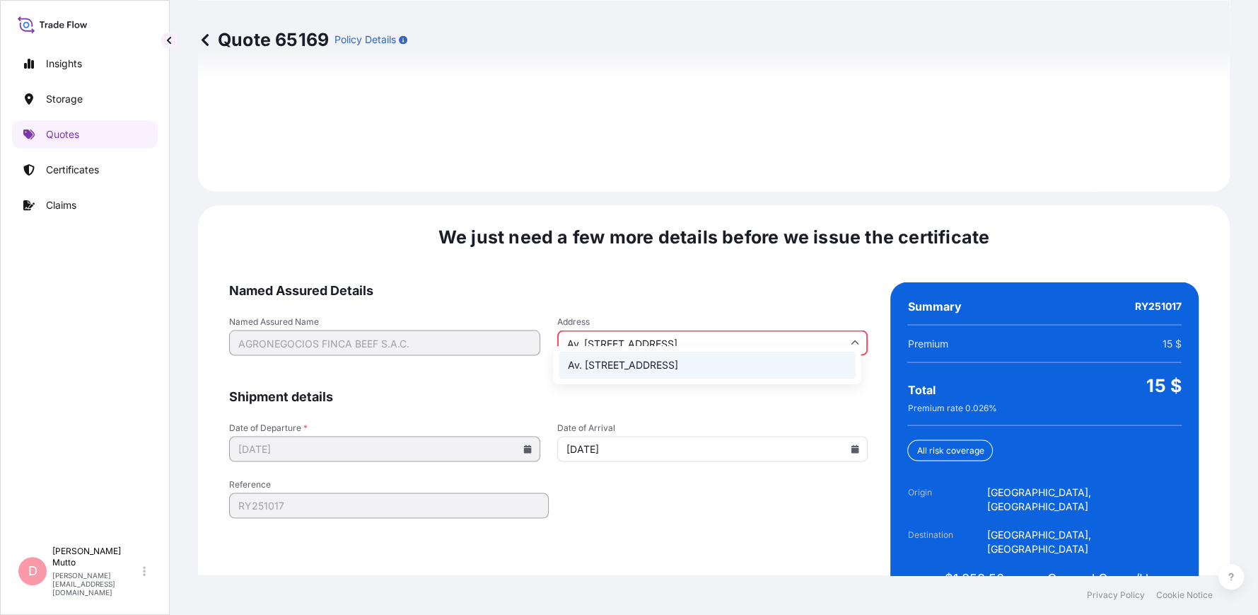
click at [756, 369] on li "Av. [STREET_ADDRESS]" at bounding box center [707, 365] width 296 height 27
type input "Av. [STREET_ADDRESS]"
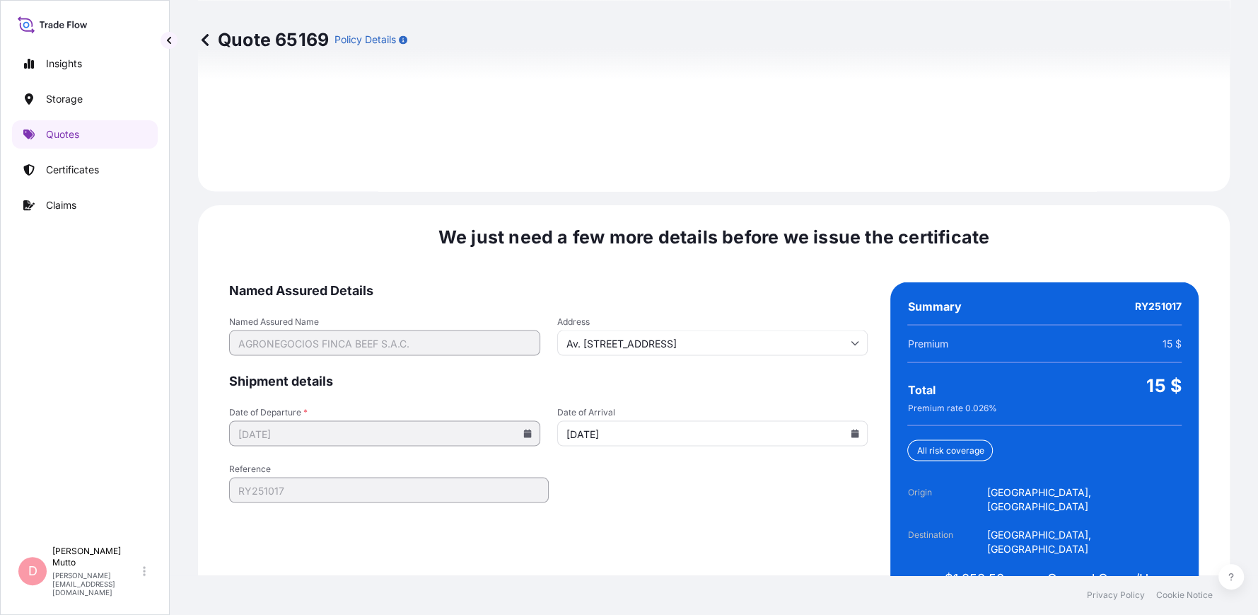
click at [652, 420] on input "[DATE]" at bounding box center [712, 432] width 311 height 25
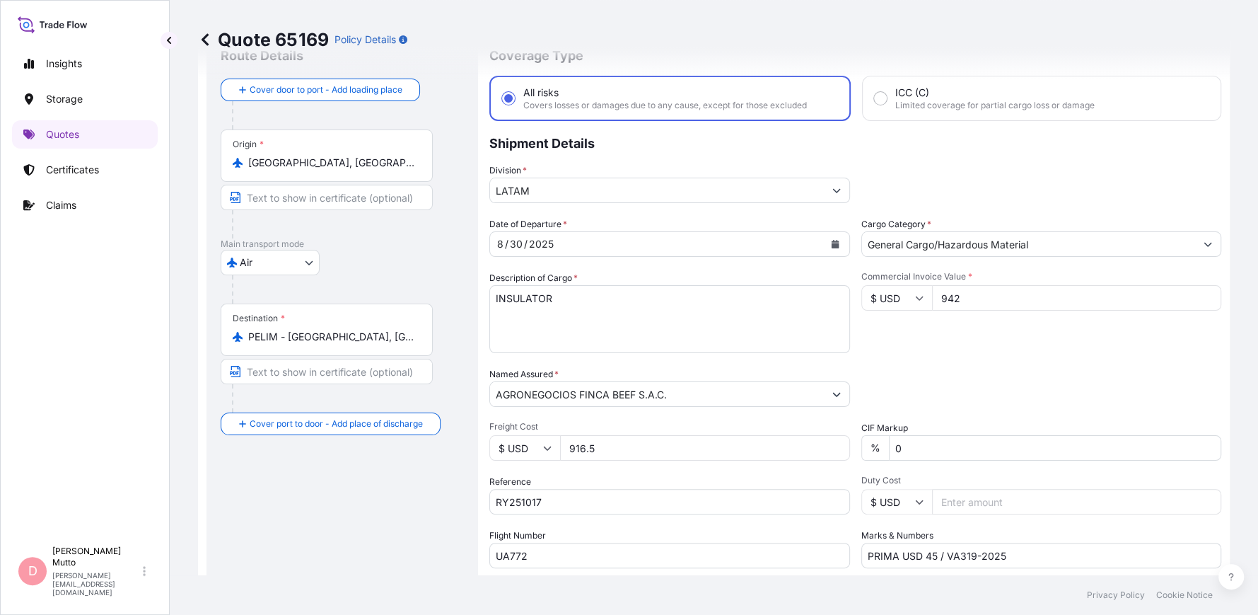
scroll to position [54, 0]
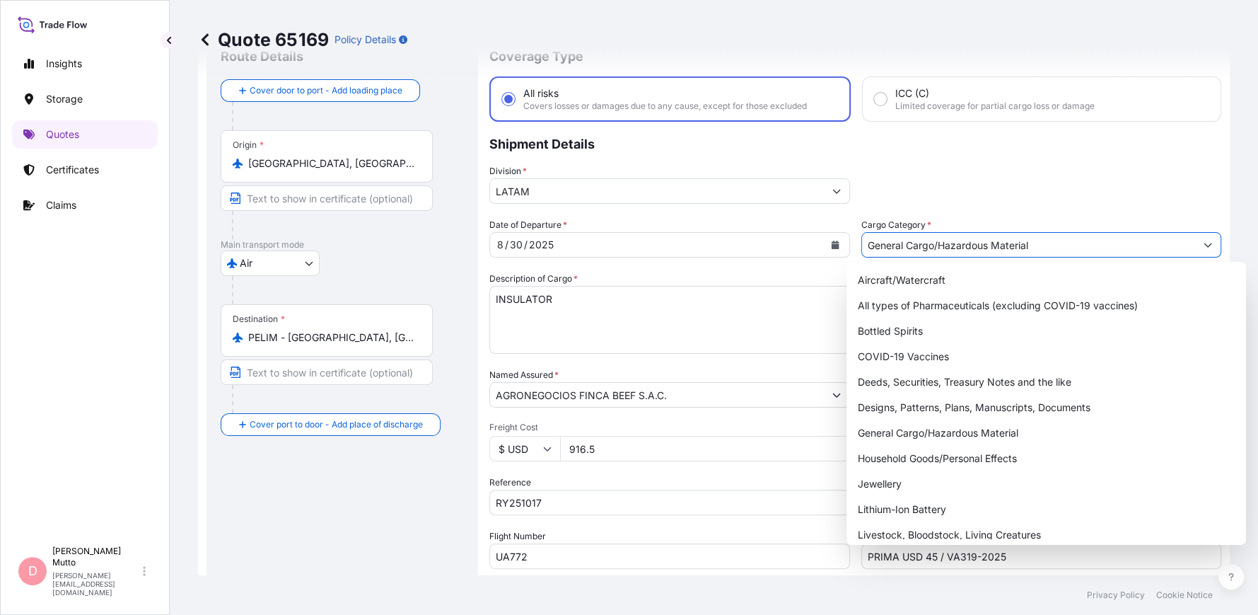
drag, startPoint x: 1046, startPoint y: 236, endPoint x: 988, endPoint y: 224, distance: 59.1
click at [988, 224] on div "Cargo Category * General Cargo/Hazardous Material" at bounding box center [1042, 238] width 361 height 40
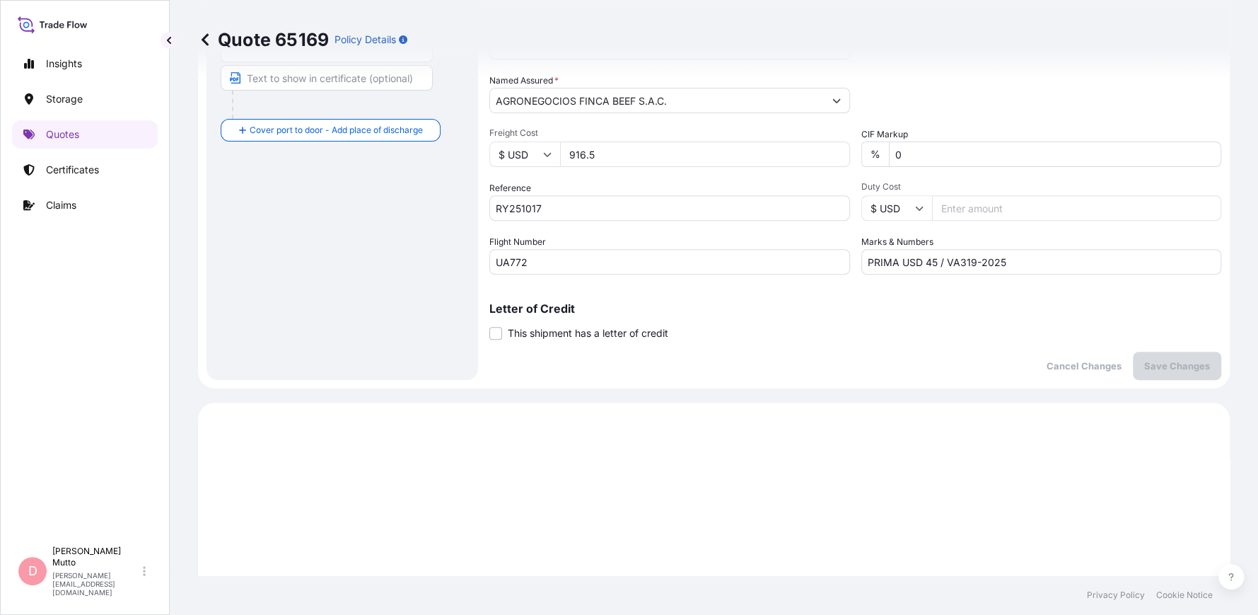
scroll to position [371, 0]
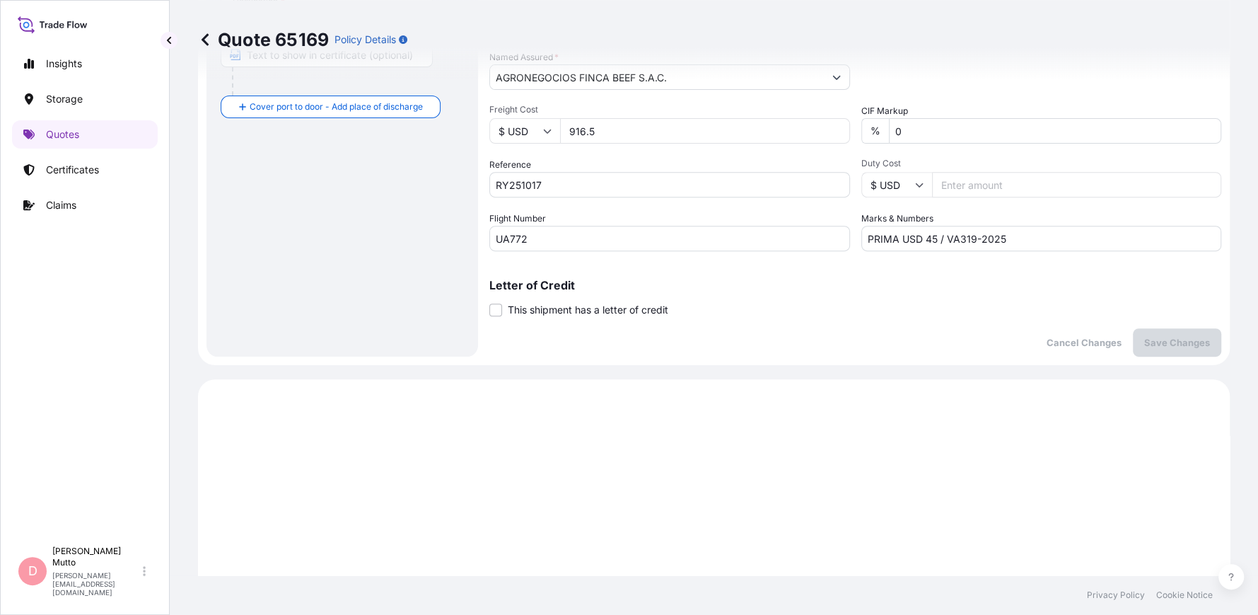
type input "General Cargo"
click at [1007, 221] on div "Marks & Numbers PRIMA USD 45 / VA319-2025" at bounding box center [1042, 232] width 361 height 40
click at [1007, 341] on p "Save Changes" at bounding box center [1178, 342] width 66 height 14
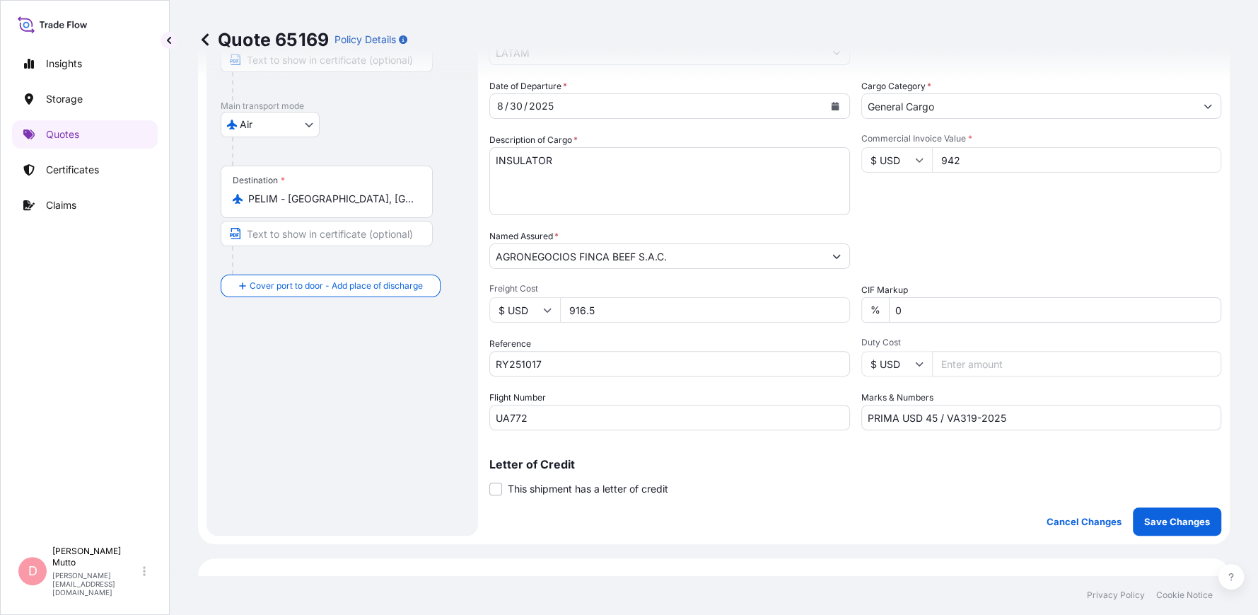
select select "Air"
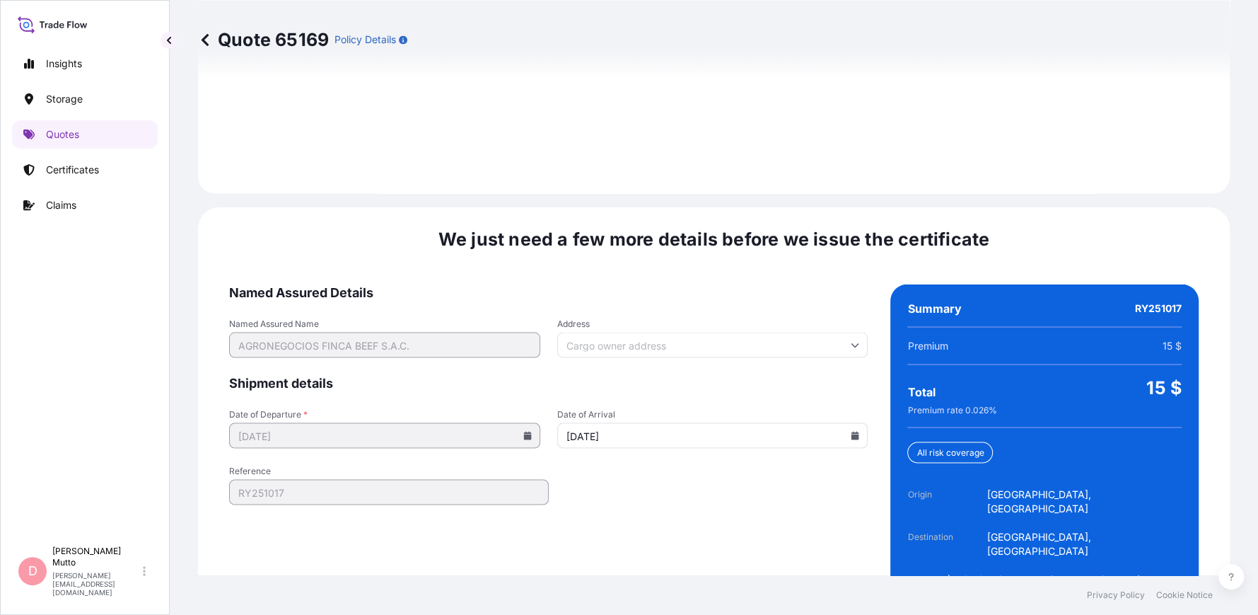
scroll to position [2063, 0]
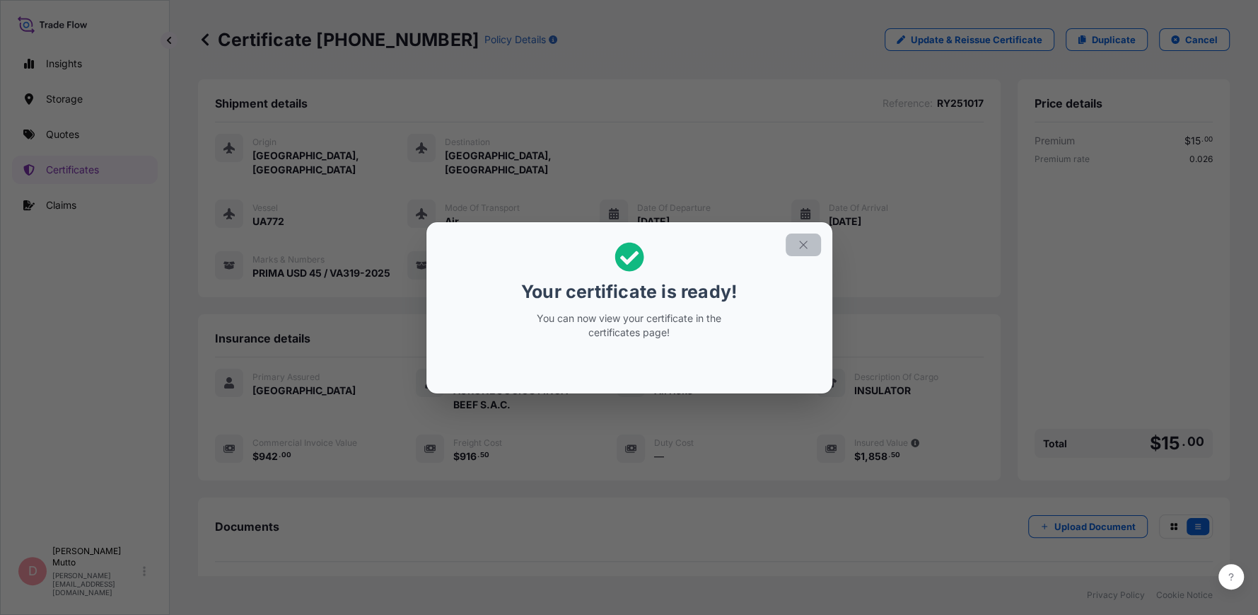
click at [798, 246] on icon "button" at bounding box center [803, 244] width 13 height 13
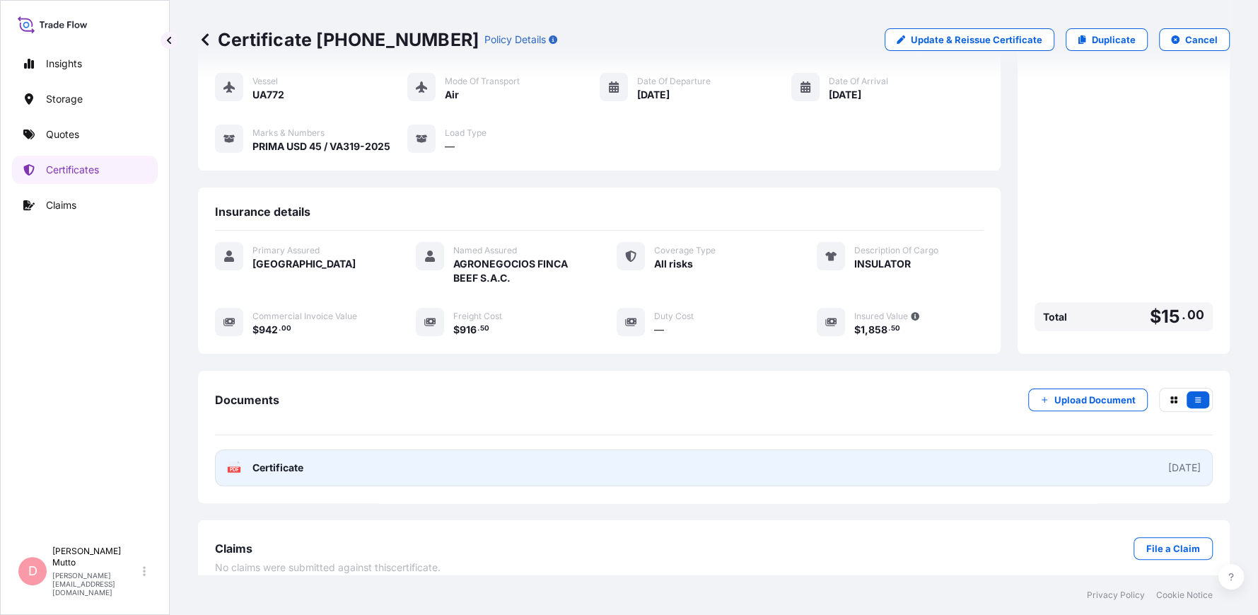
drag, startPoint x: 562, startPoint y: 426, endPoint x: 538, endPoint y: 448, distance: 33.0
click at [538, 449] on link "PDF Certificate [DATE]" at bounding box center [714, 467] width 998 height 37
